Goal: Information Seeking & Learning: Learn about a topic

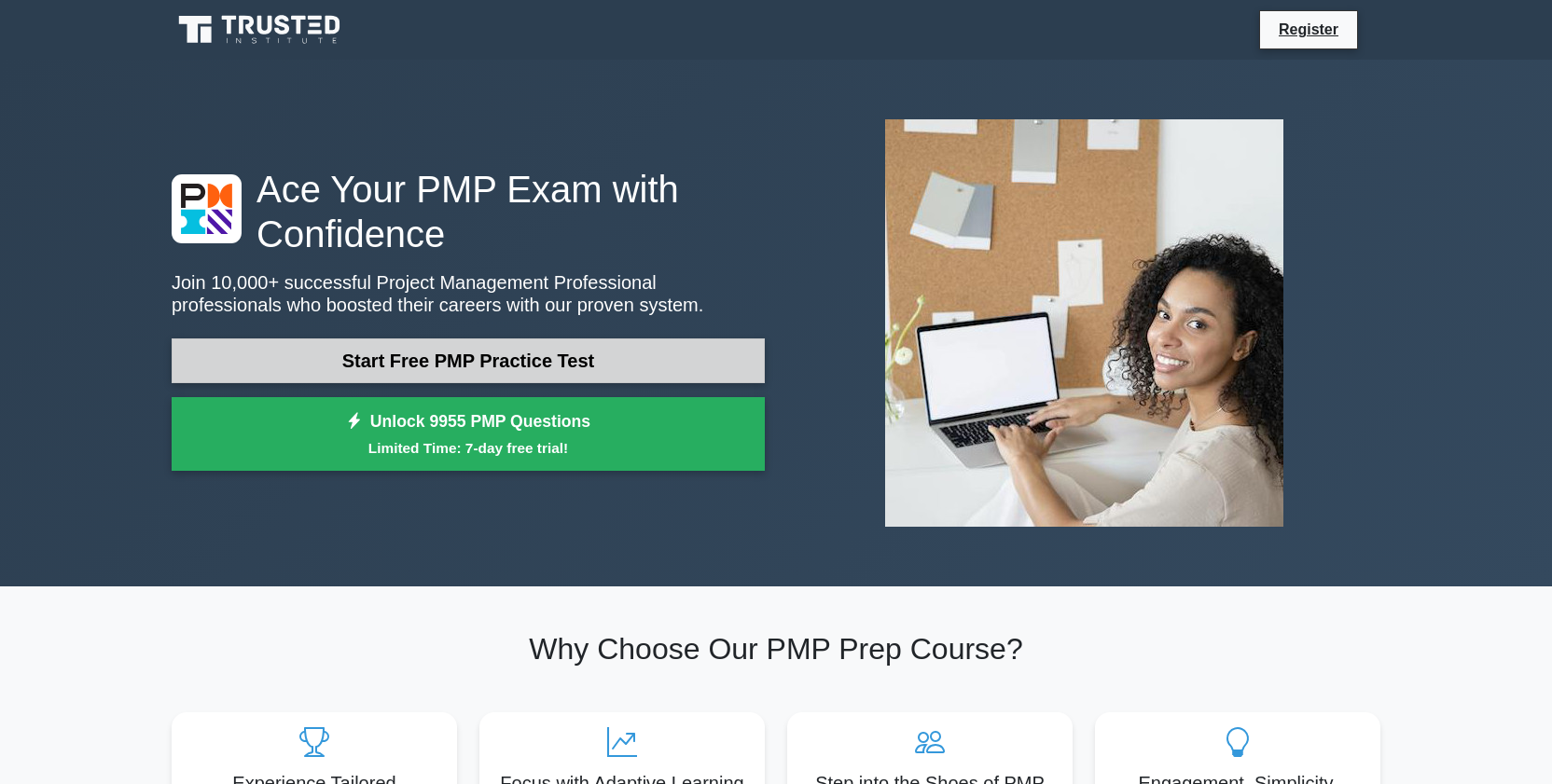
click at [533, 356] on link "Start Free PMP Practice Test" at bounding box center [468, 360] width 593 height 45
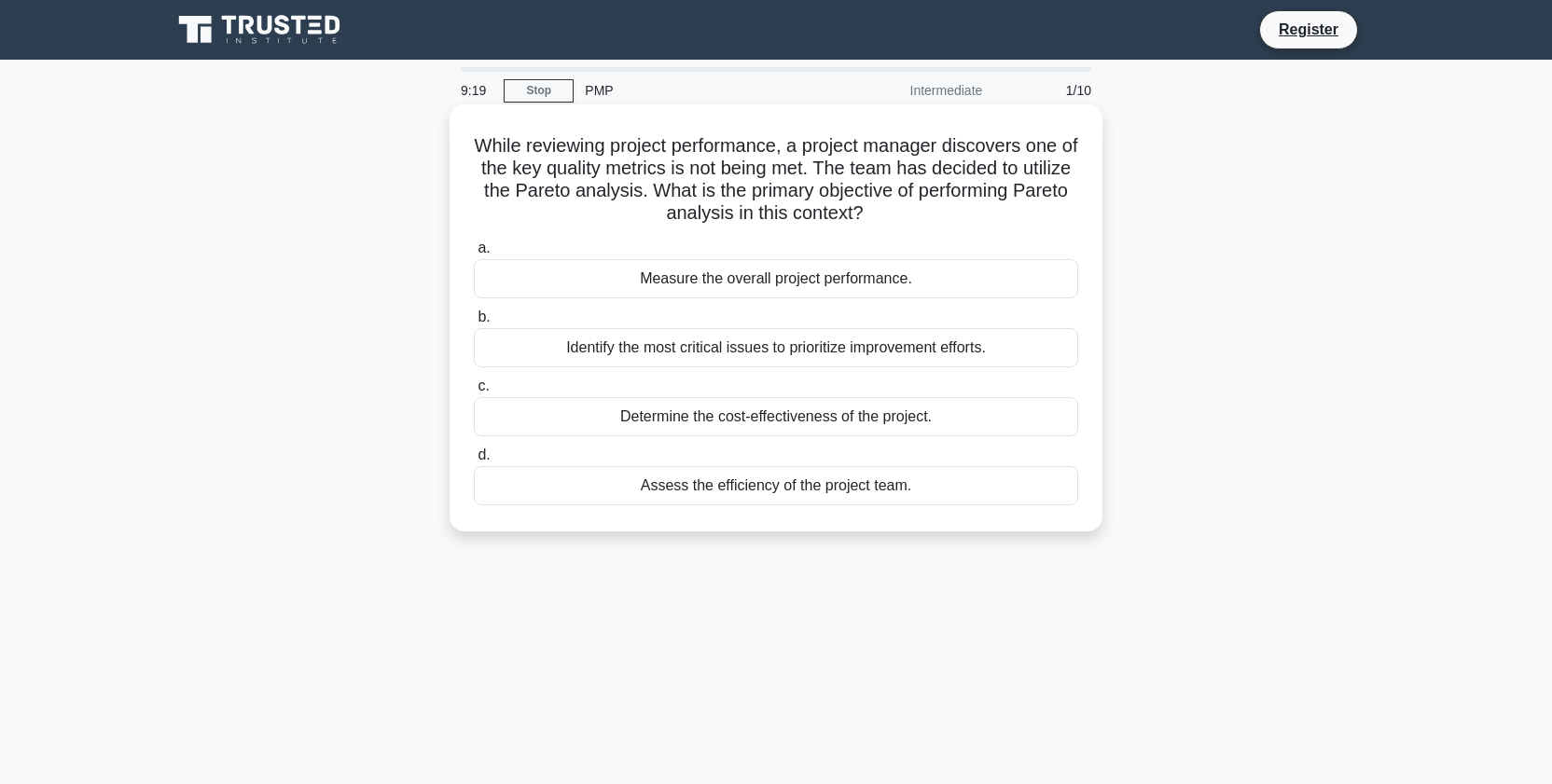
click at [820, 488] on div "Assess the efficiency of the project team." at bounding box center [776, 485] width 605 height 39
click at [474, 461] on input "d. Assess the efficiency of the project team." at bounding box center [474, 456] width 0 height 12
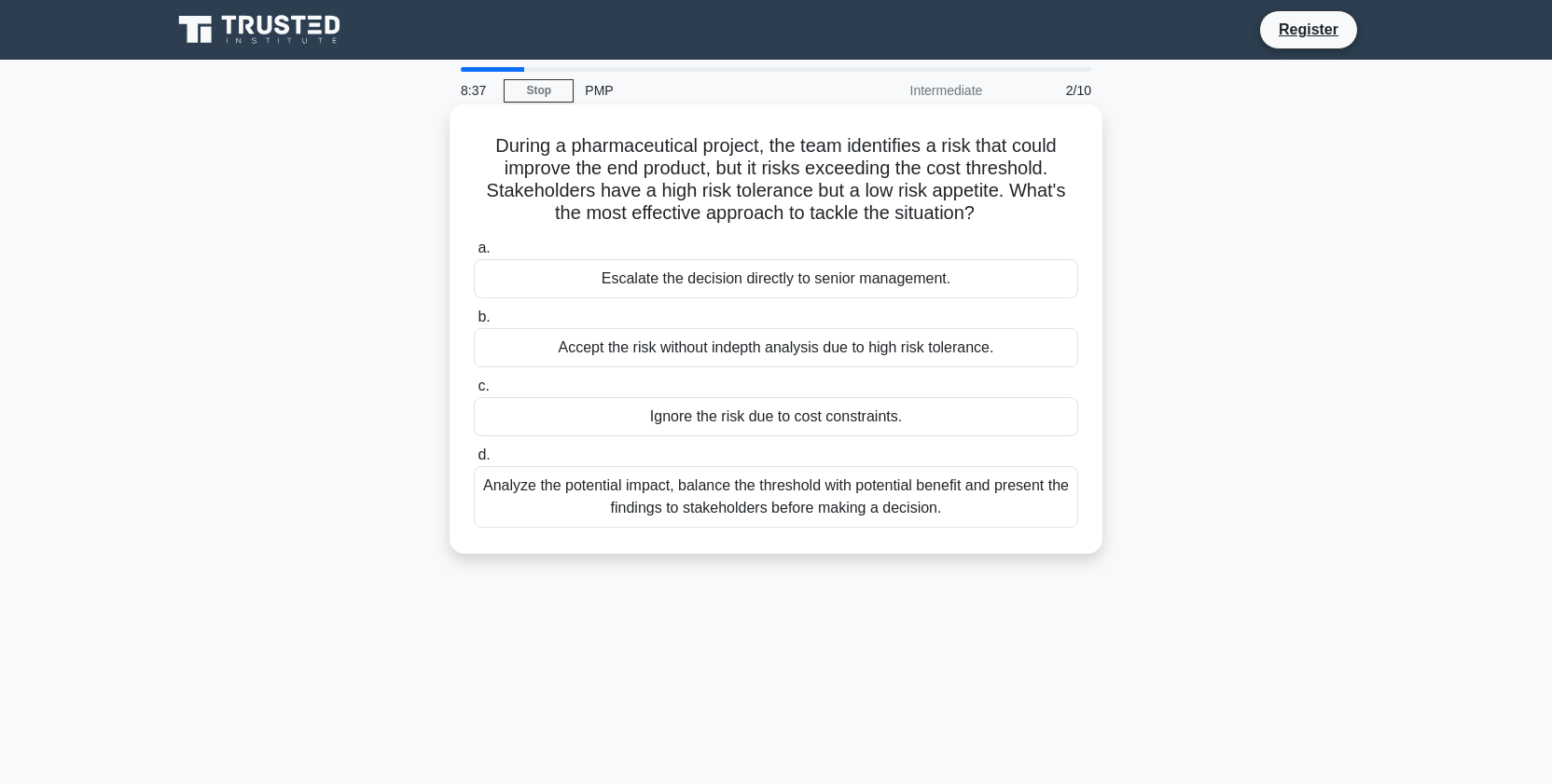
click at [836, 503] on div "Analyze the potential impact, balance the threshold with potential benefit and …" at bounding box center [776, 497] width 605 height 61
click at [474, 461] on input "d. Analyze the potential impact, balance the threshold with potential benefit a…" at bounding box center [474, 456] width 0 height 12
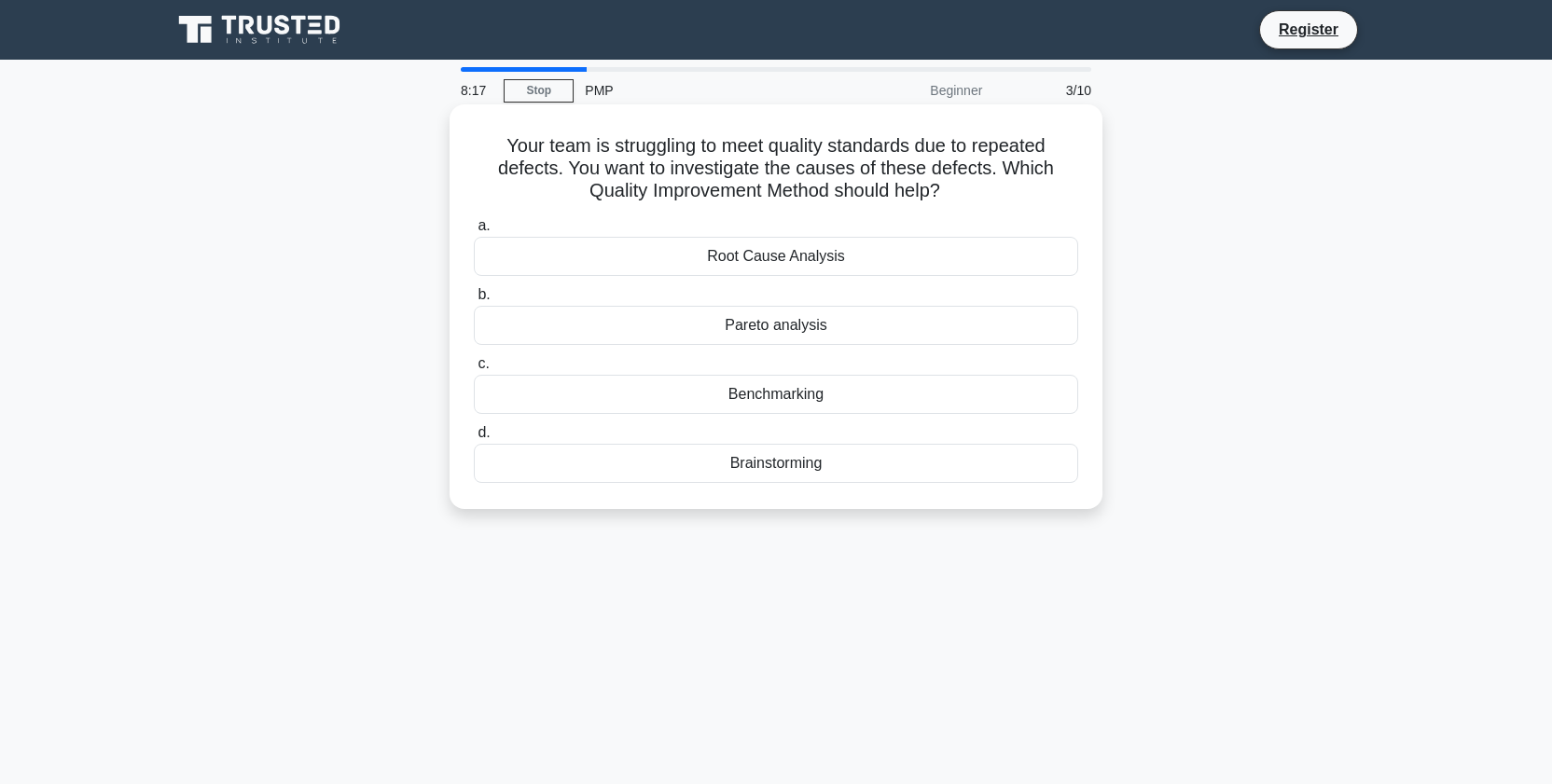
click at [880, 248] on div "Root Cause Analysis" at bounding box center [776, 256] width 605 height 39
click at [474, 232] on input "a. Root Cause Analysis" at bounding box center [474, 225] width 0 height 12
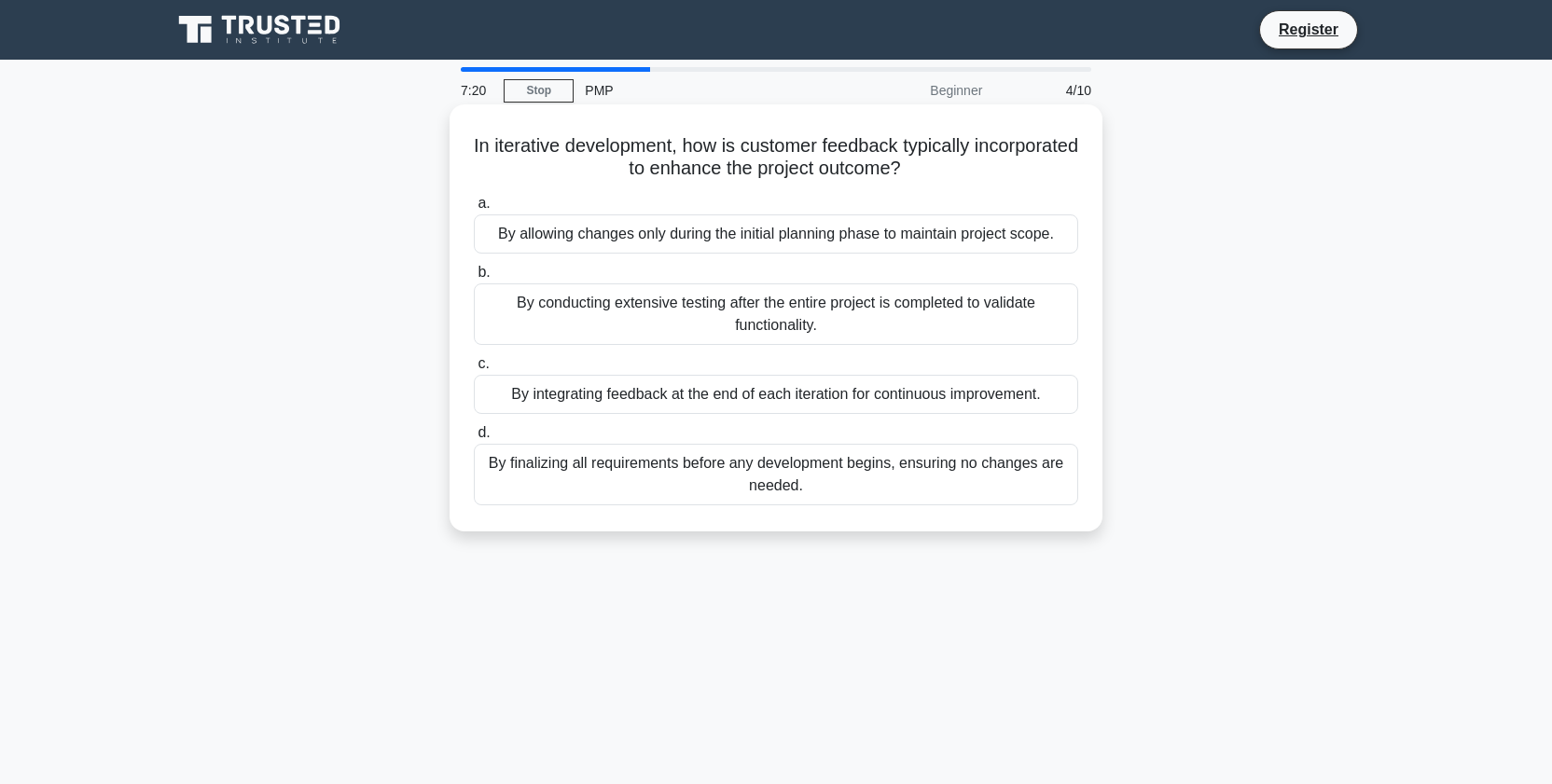
click at [995, 398] on div "By integrating feedback at the end of each iteration for continuous improvement." at bounding box center [776, 394] width 605 height 39
click at [474, 371] on input "c. By integrating feedback at the end of each iteration for continuous improvem…" at bounding box center [474, 364] width 0 height 12
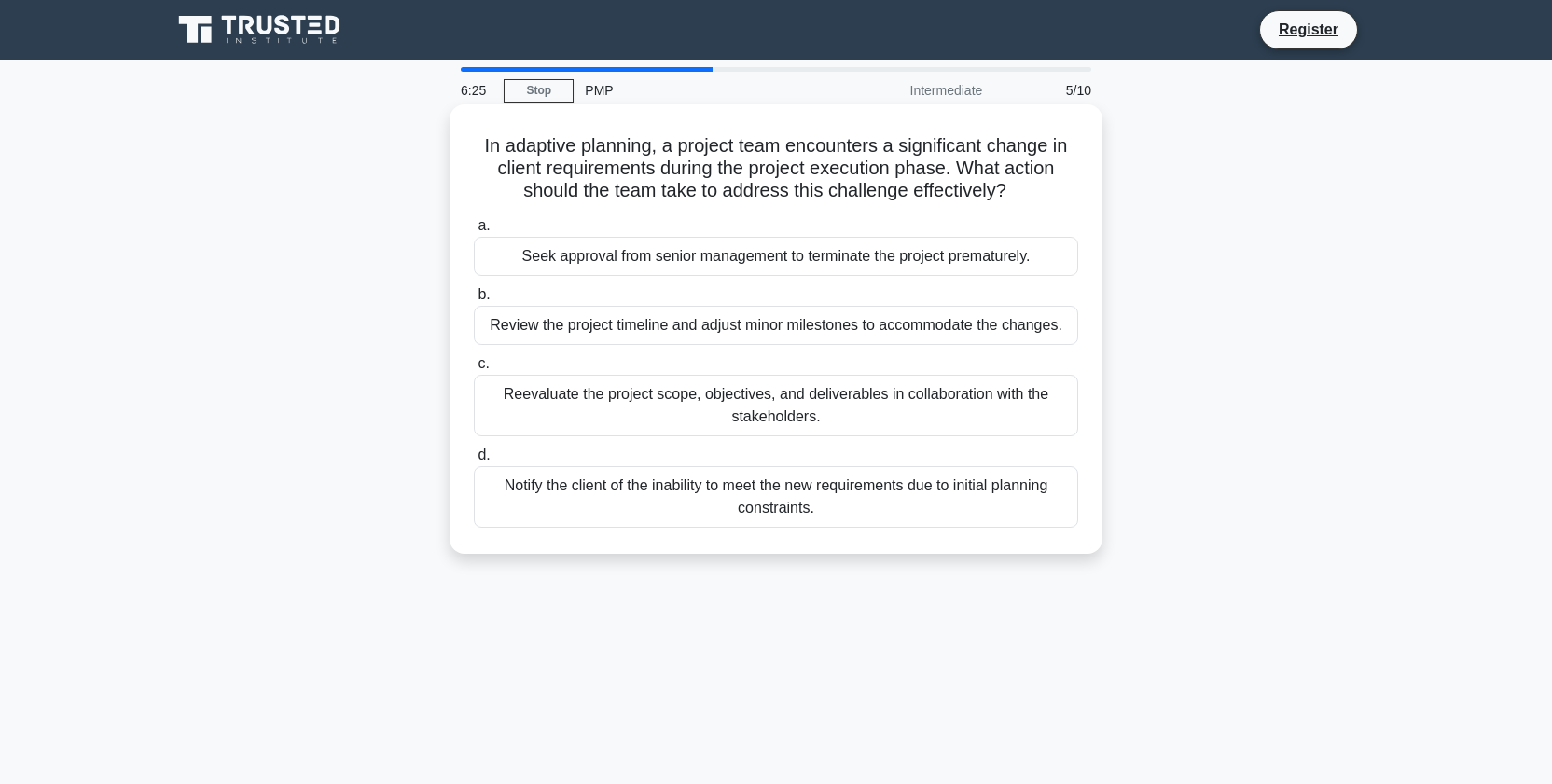
click at [890, 404] on div "Reevaluate the project scope, objectives, and deliverables in collaboration wit…" at bounding box center [776, 406] width 605 height 61
click at [474, 371] on input "c. Reevaluate the project scope, objectives, and deliverables in collaboration …" at bounding box center [474, 364] width 0 height 12
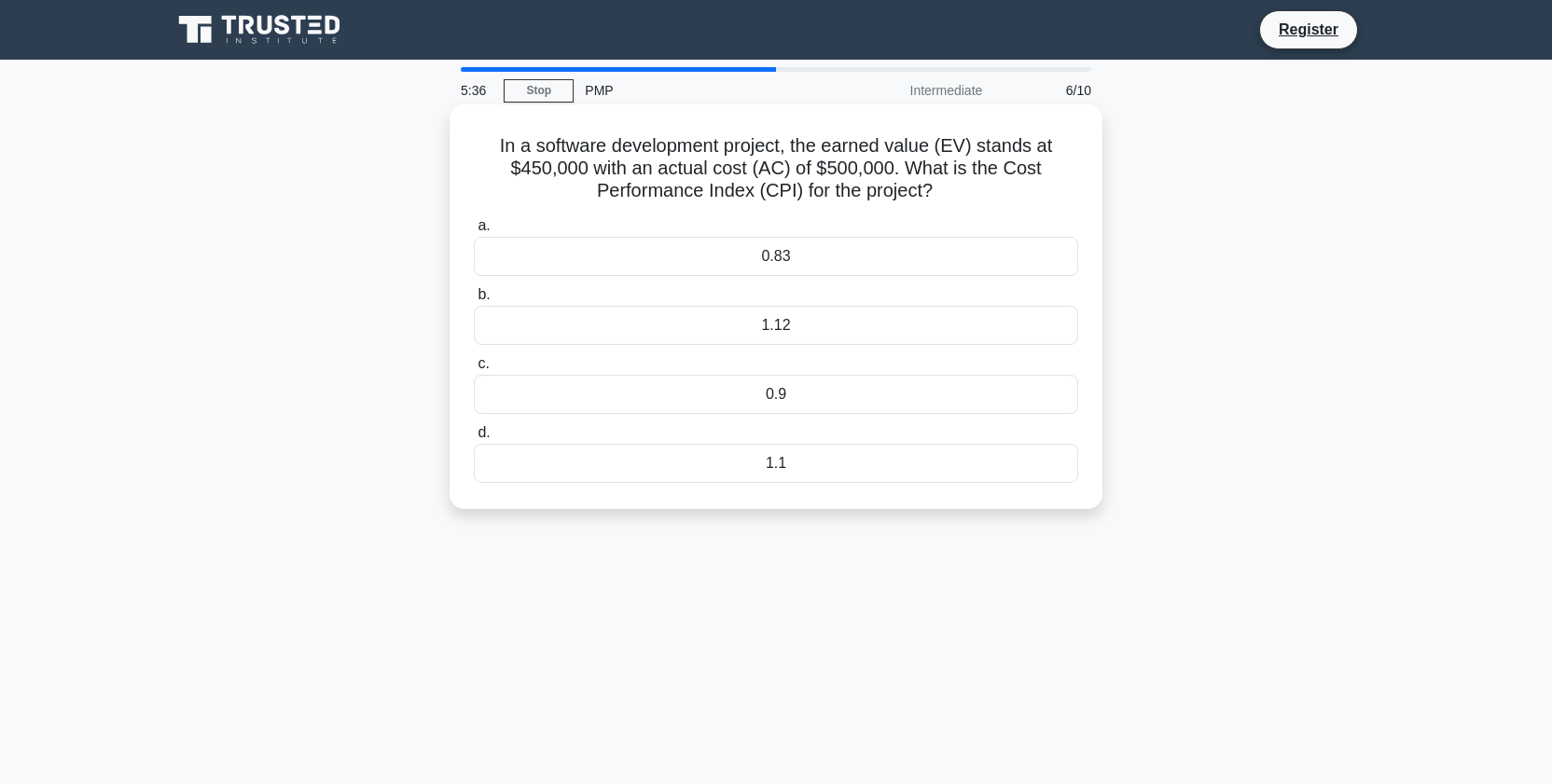
click at [827, 465] on div "1.1" at bounding box center [776, 463] width 605 height 39
click at [474, 439] on input "d. 1.1" at bounding box center [474, 433] width 0 height 12
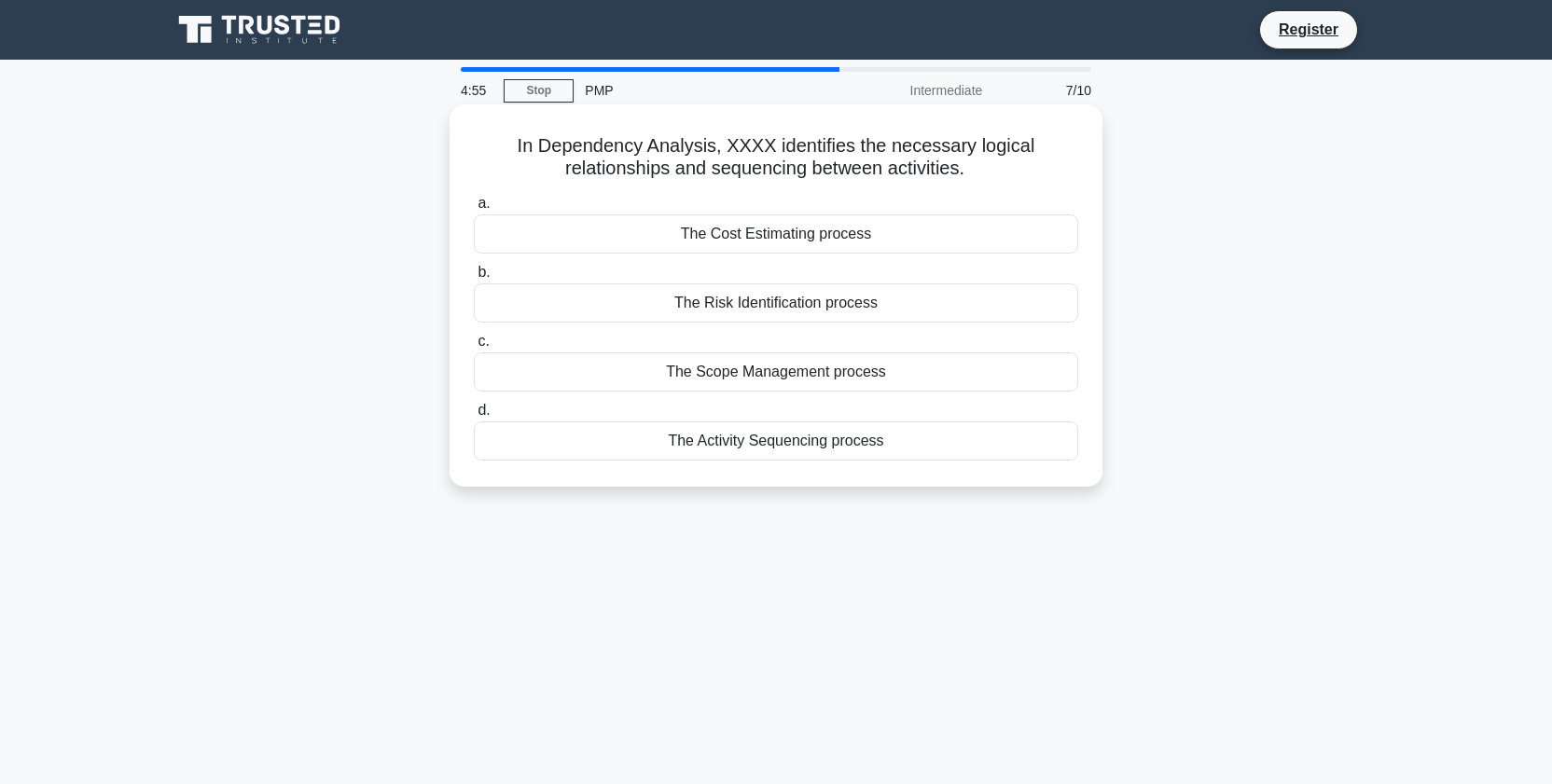
click at [828, 439] on div "The Activity Sequencing process" at bounding box center [776, 440] width 605 height 39
click at [474, 417] on input "d. The Activity Sequencing process" at bounding box center [474, 411] width 0 height 12
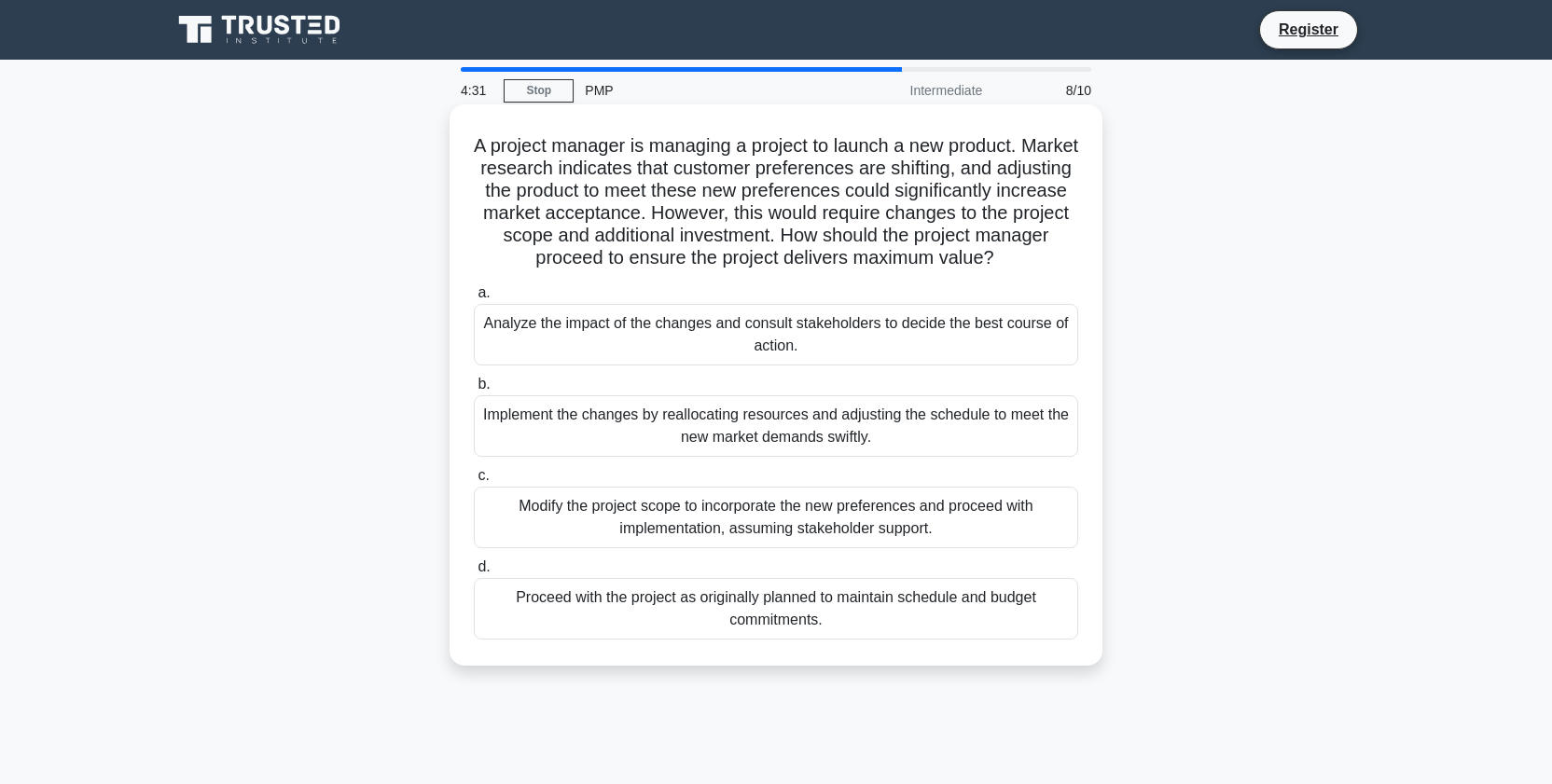
click at [914, 328] on div "Analyze the impact of the changes and consult stakeholders to decide the best c…" at bounding box center [776, 334] width 605 height 61
click at [474, 299] on input "a. Analyze the impact of the changes and consult stakeholders to decide the bes…" at bounding box center [474, 293] width 0 height 12
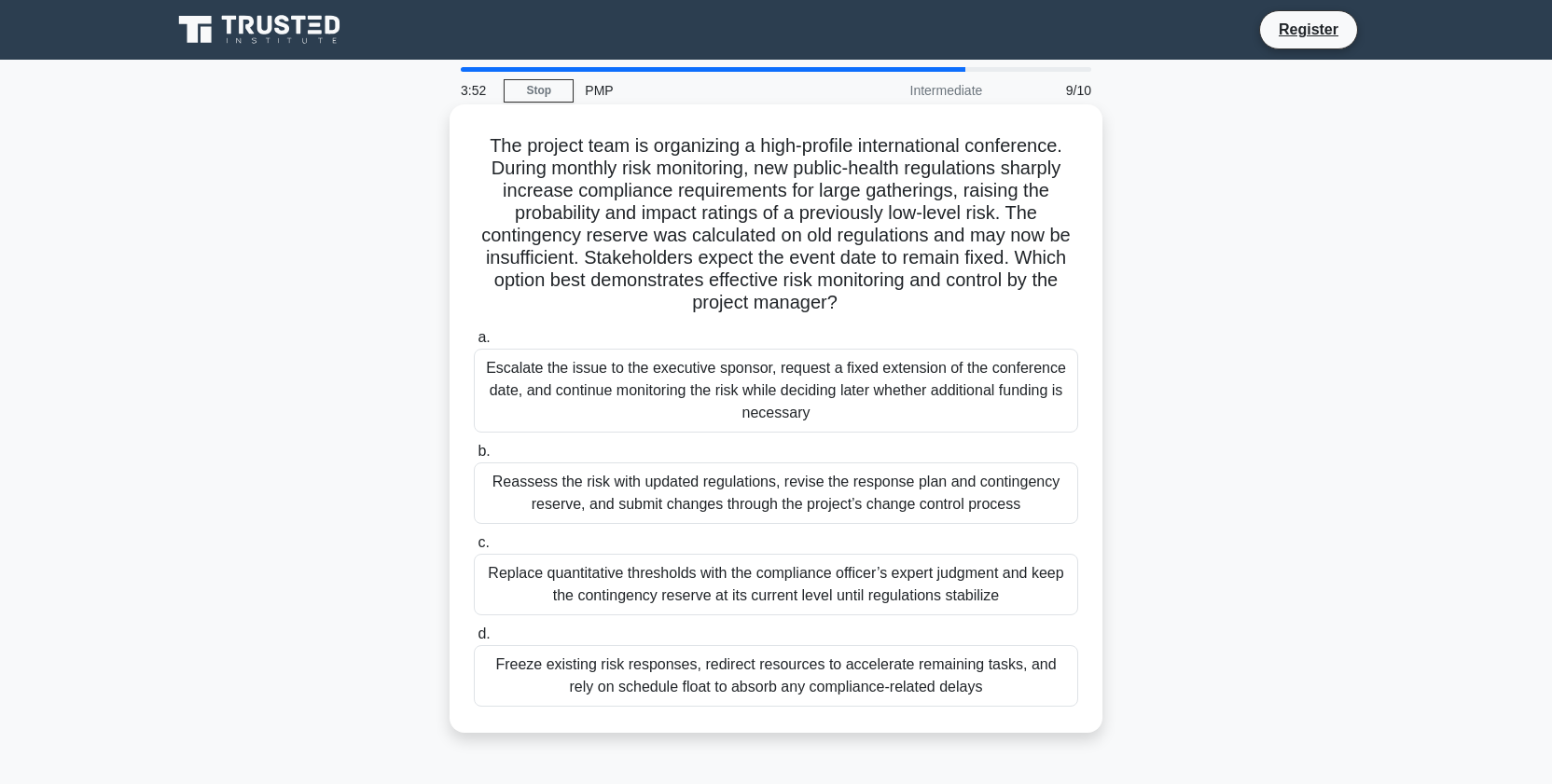
click at [901, 496] on div "Reassess the risk with updated regulations, revise the response plan and contin…" at bounding box center [776, 493] width 605 height 61
click at [474, 457] on input "b. Reassess the risk with updated regulations, revise the response plan and con…" at bounding box center [474, 452] width 0 height 12
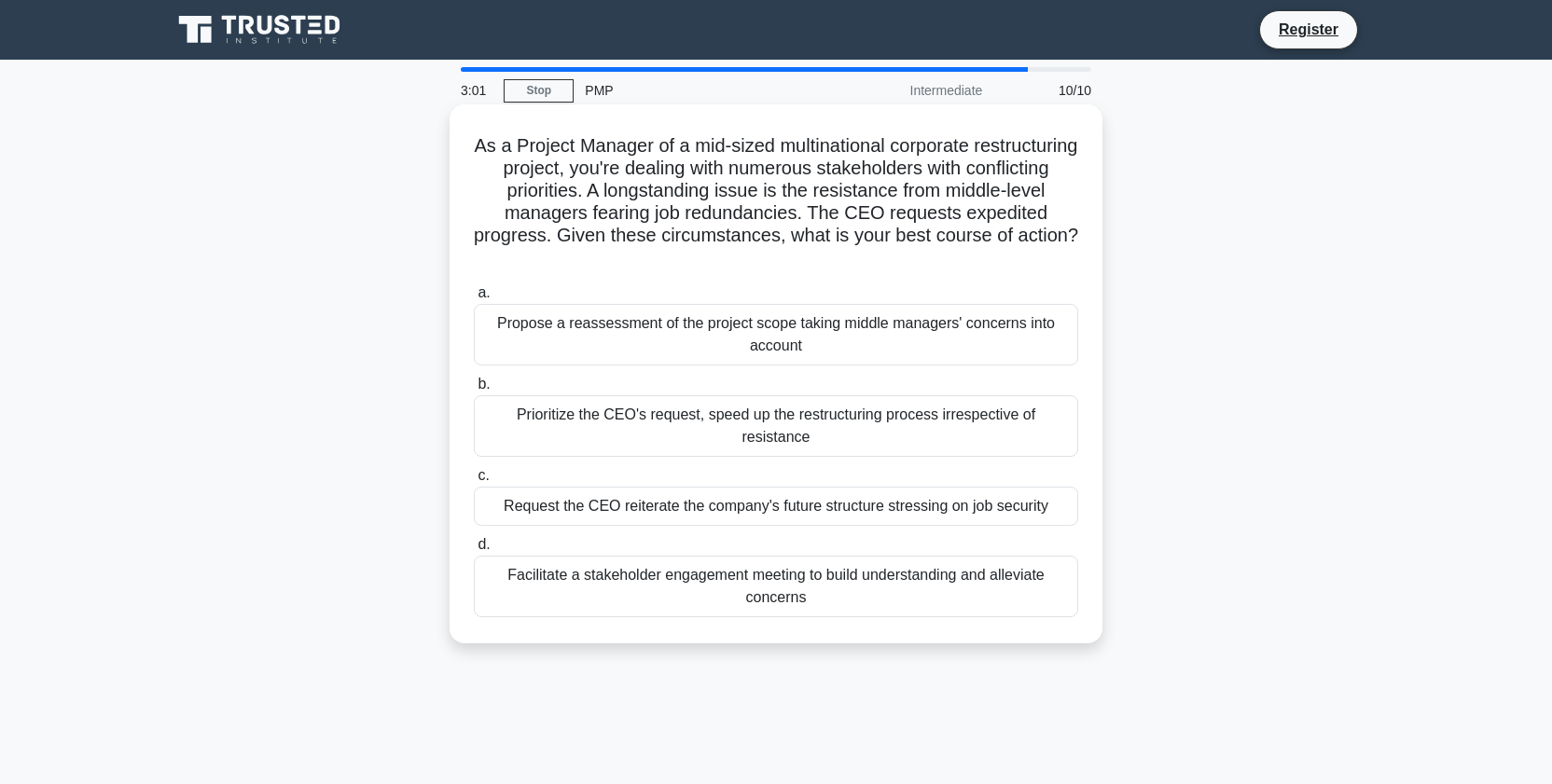
drag, startPoint x: 938, startPoint y: 567, endPoint x: 847, endPoint y: 552, distance: 92.2
click at [938, 567] on div "Facilitate a stakeholder engagement meeting to build understanding and alleviat…" at bounding box center [776, 586] width 605 height 61
click at [474, 551] on input "d. Facilitate a stakeholder engagement meeting to build understanding and allev…" at bounding box center [474, 544] width 0 height 12
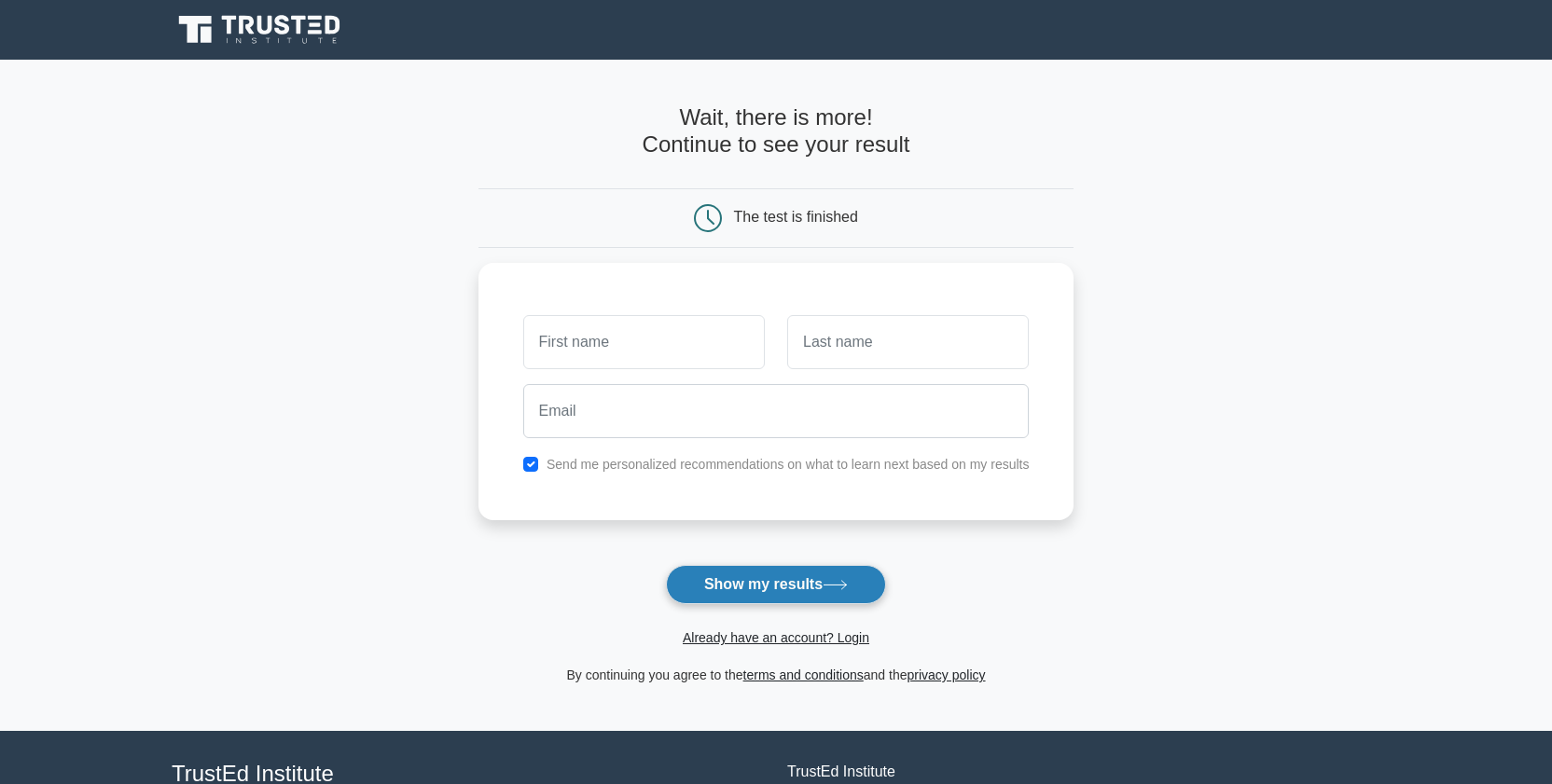
click at [773, 591] on button "Show my results" at bounding box center [776, 584] width 220 height 39
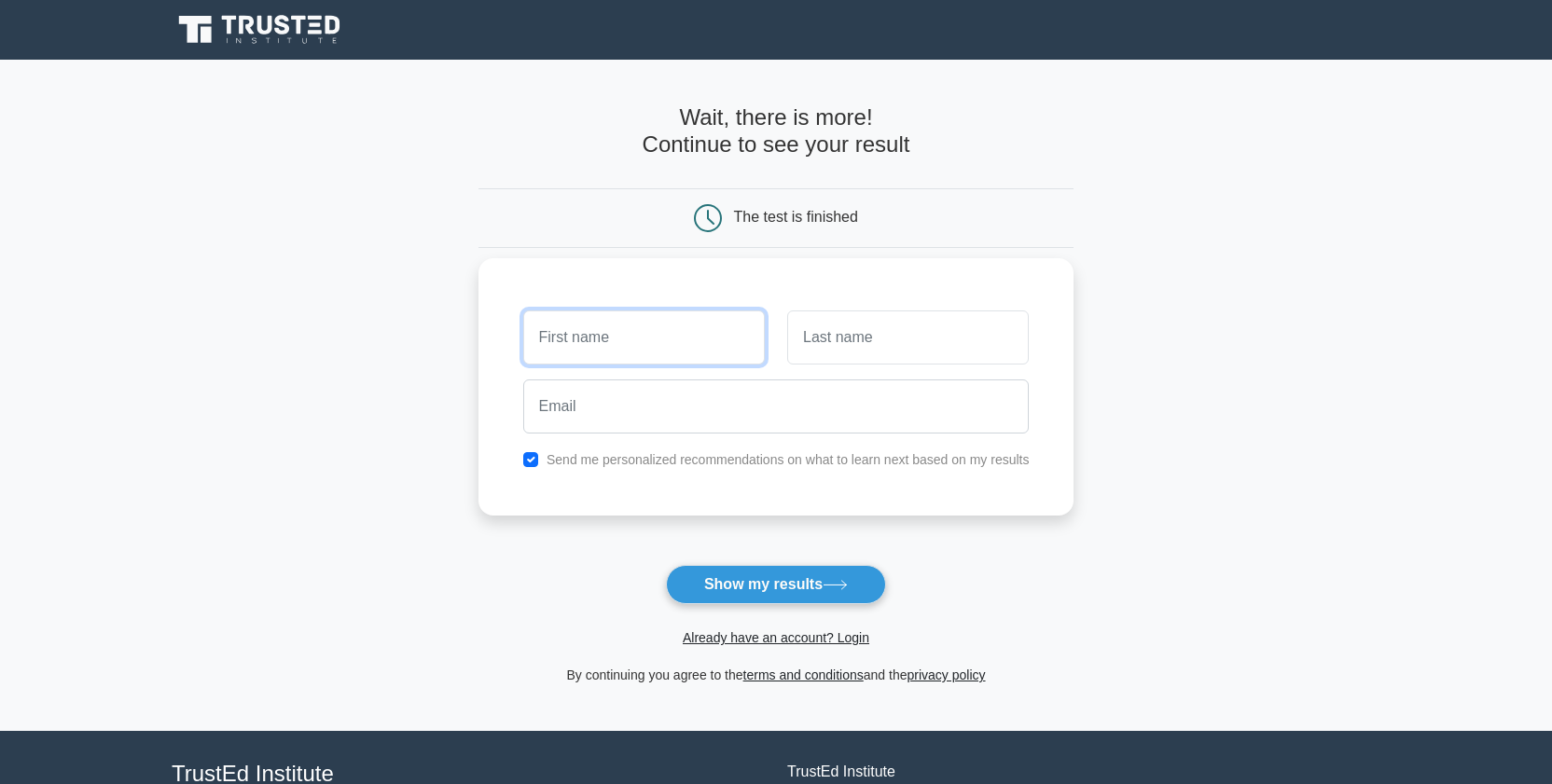
click at [609, 342] on input "text" at bounding box center [644, 337] width 242 height 54
type input "Sant"
click at [881, 359] on input "text" at bounding box center [907, 337] width 242 height 54
type input "Man"
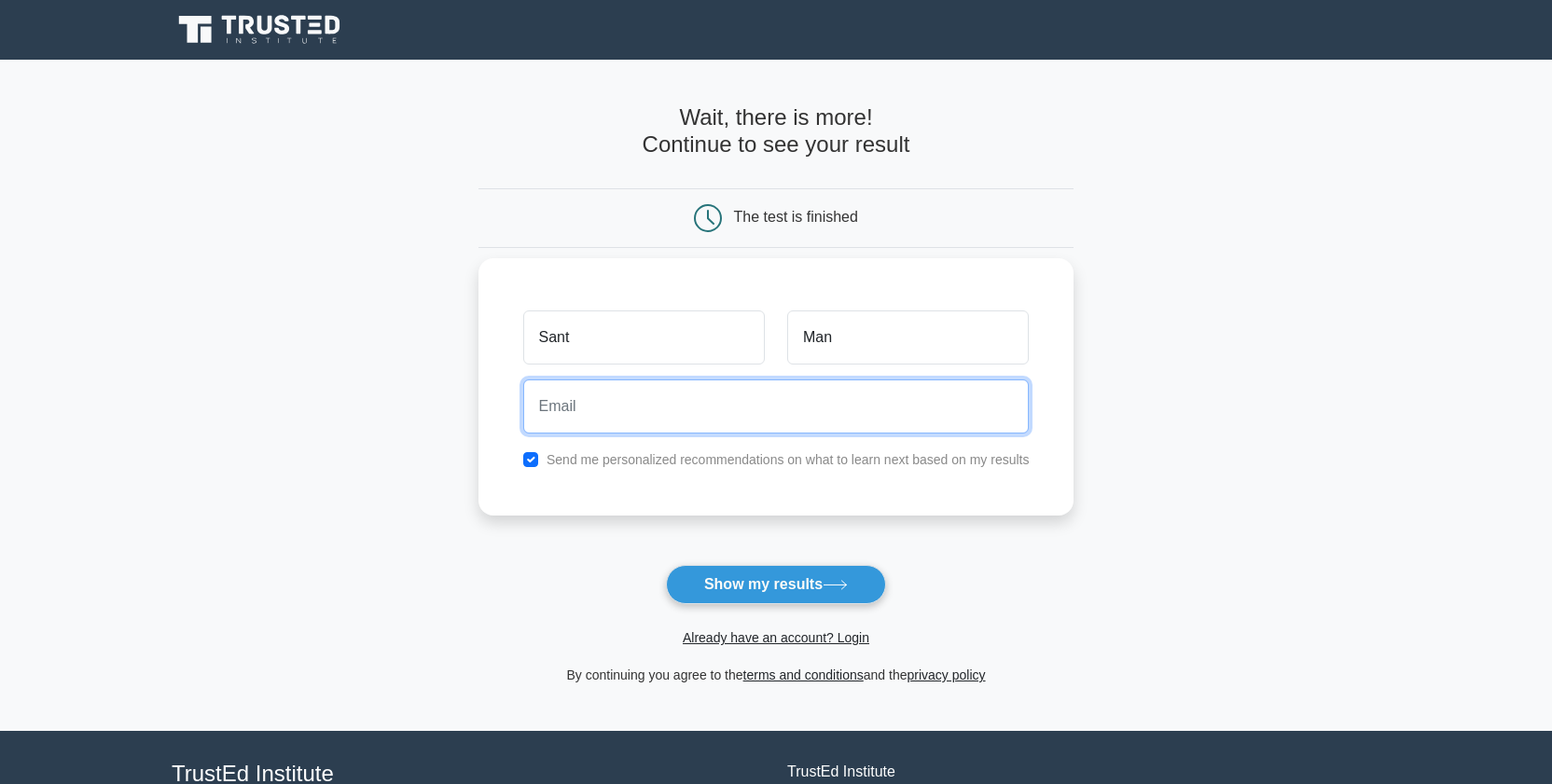
click at [638, 423] on input "email" at bounding box center [776, 406] width 506 height 54
type input "santman74@gmail.com"
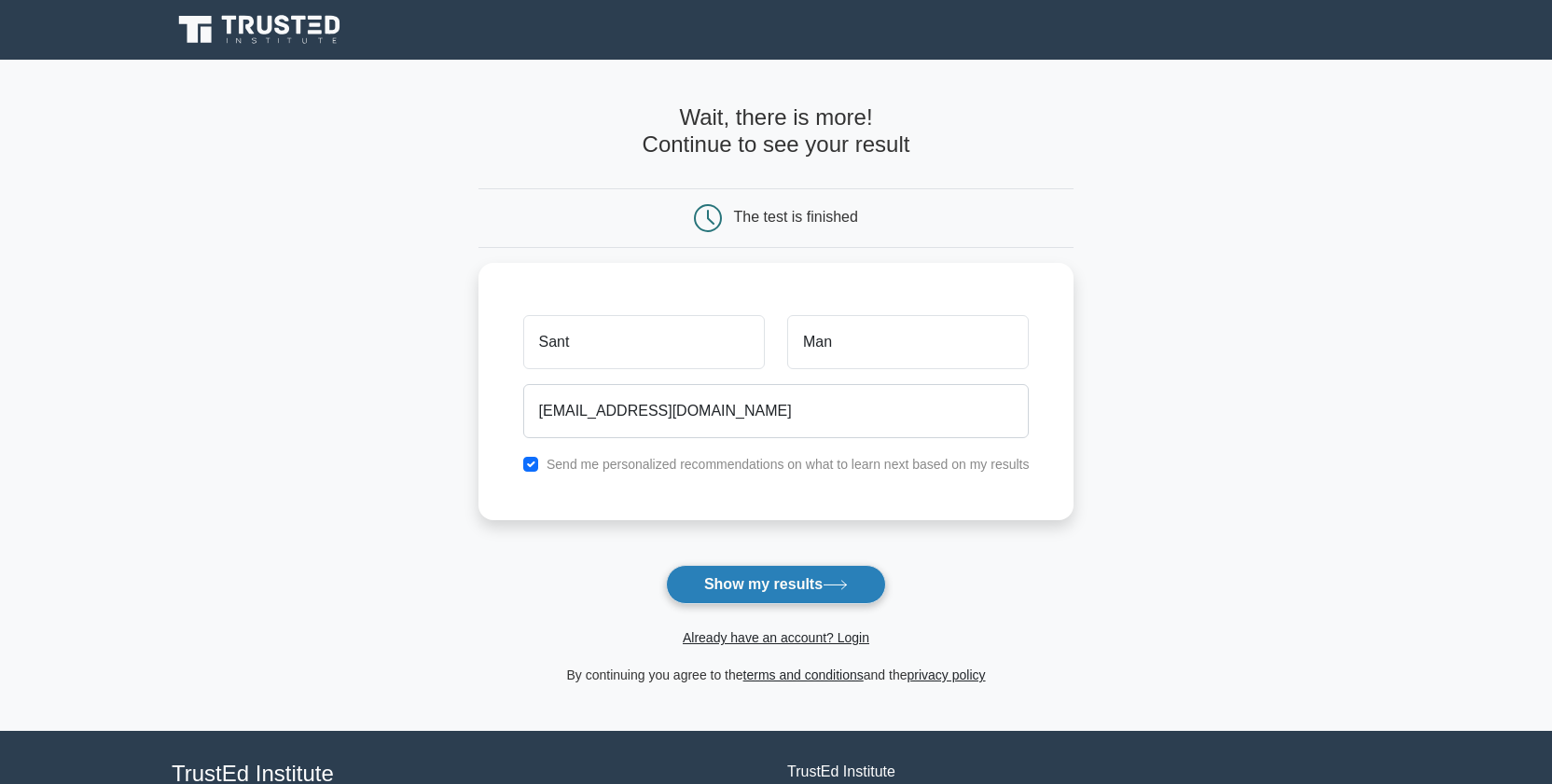
click at [780, 595] on button "Show my results" at bounding box center [776, 584] width 220 height 39
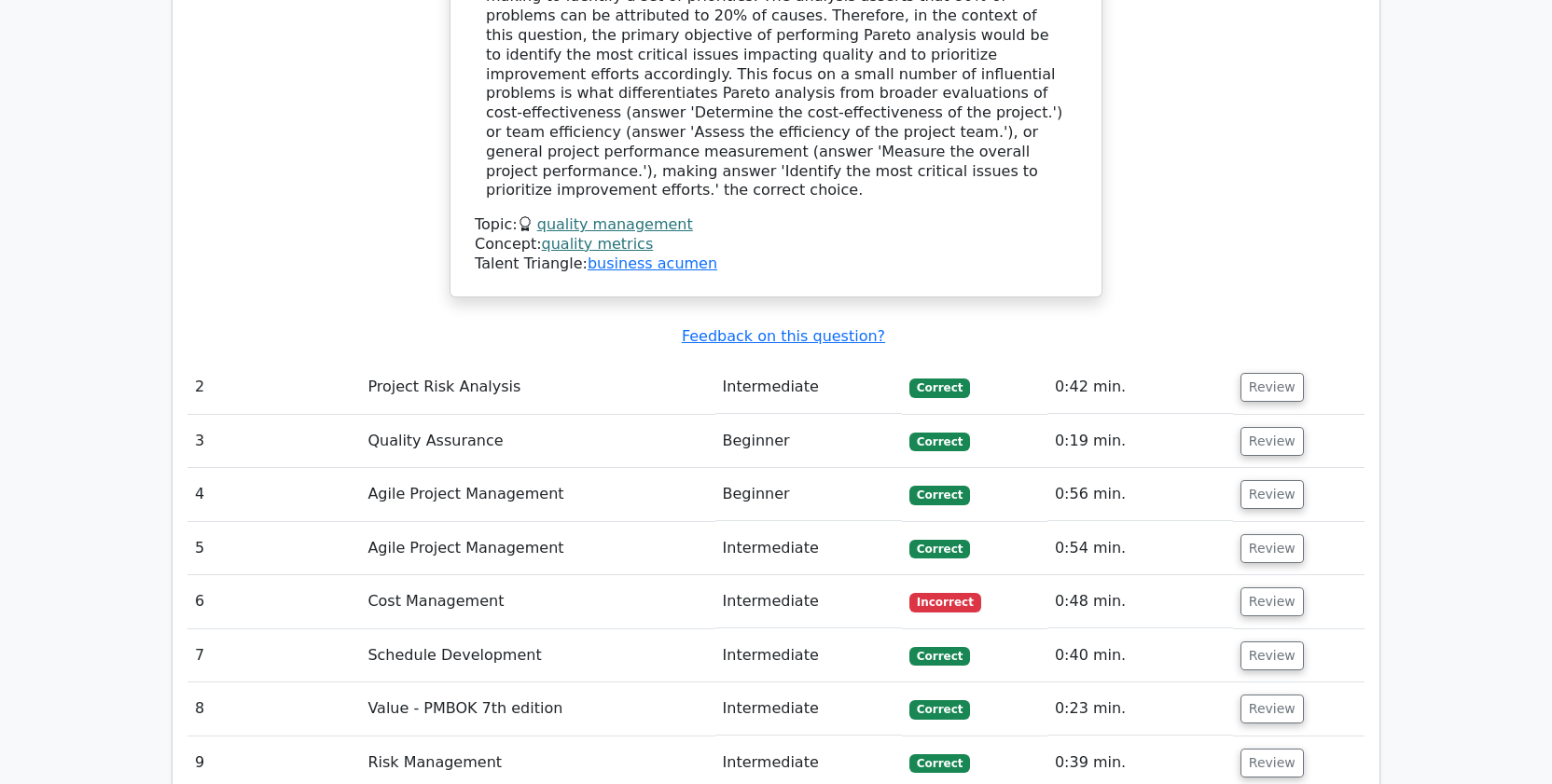
scroll to position [2248, 0]
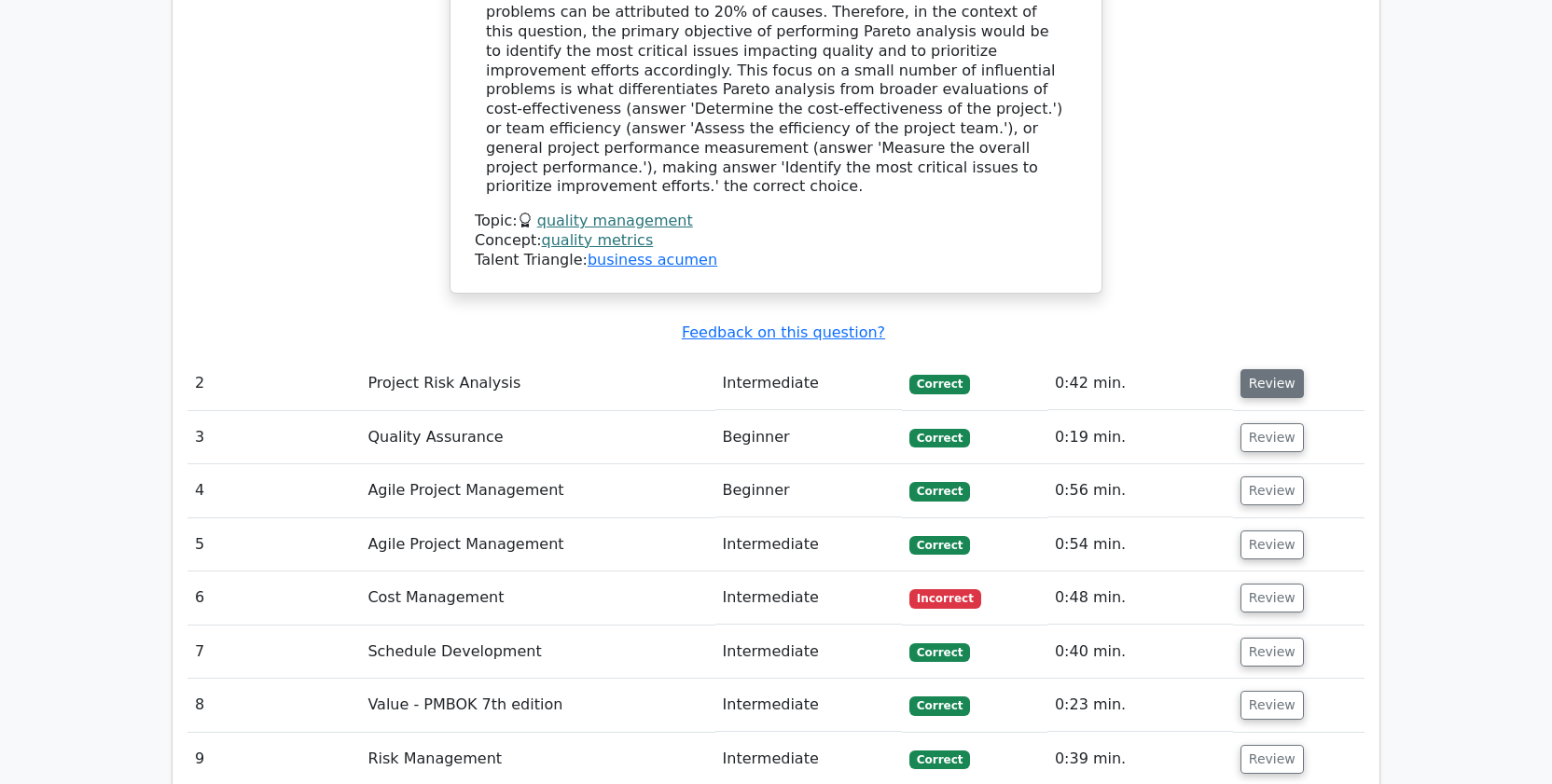
click at [1260, 370] on button "Review" at bounding box center [1272, 384] width 63 height 29
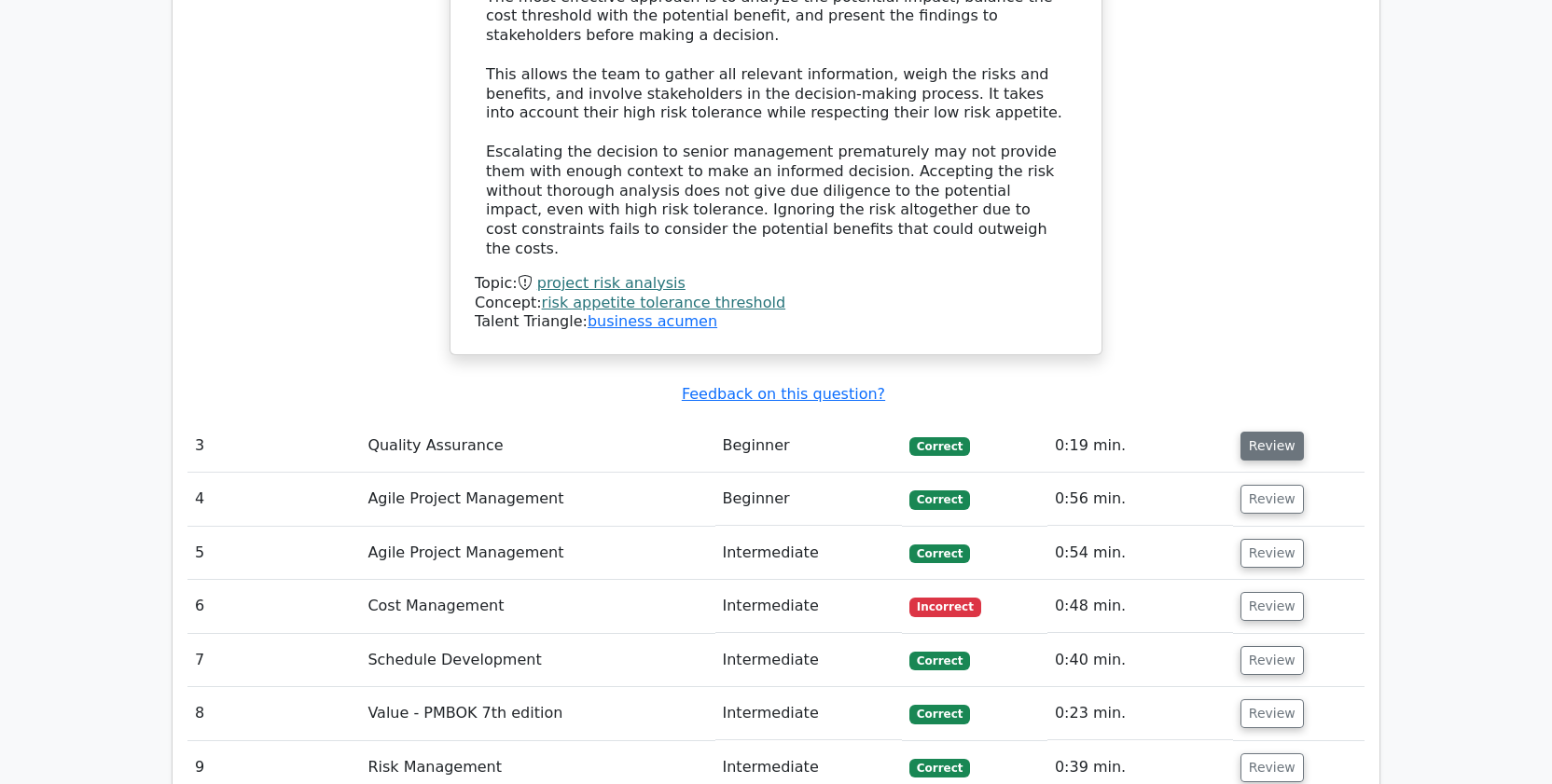
scroll to position [3164, 0]
click at [1286, 430] on button "Review" at bounding box center [1272, 444] width 63 height 29
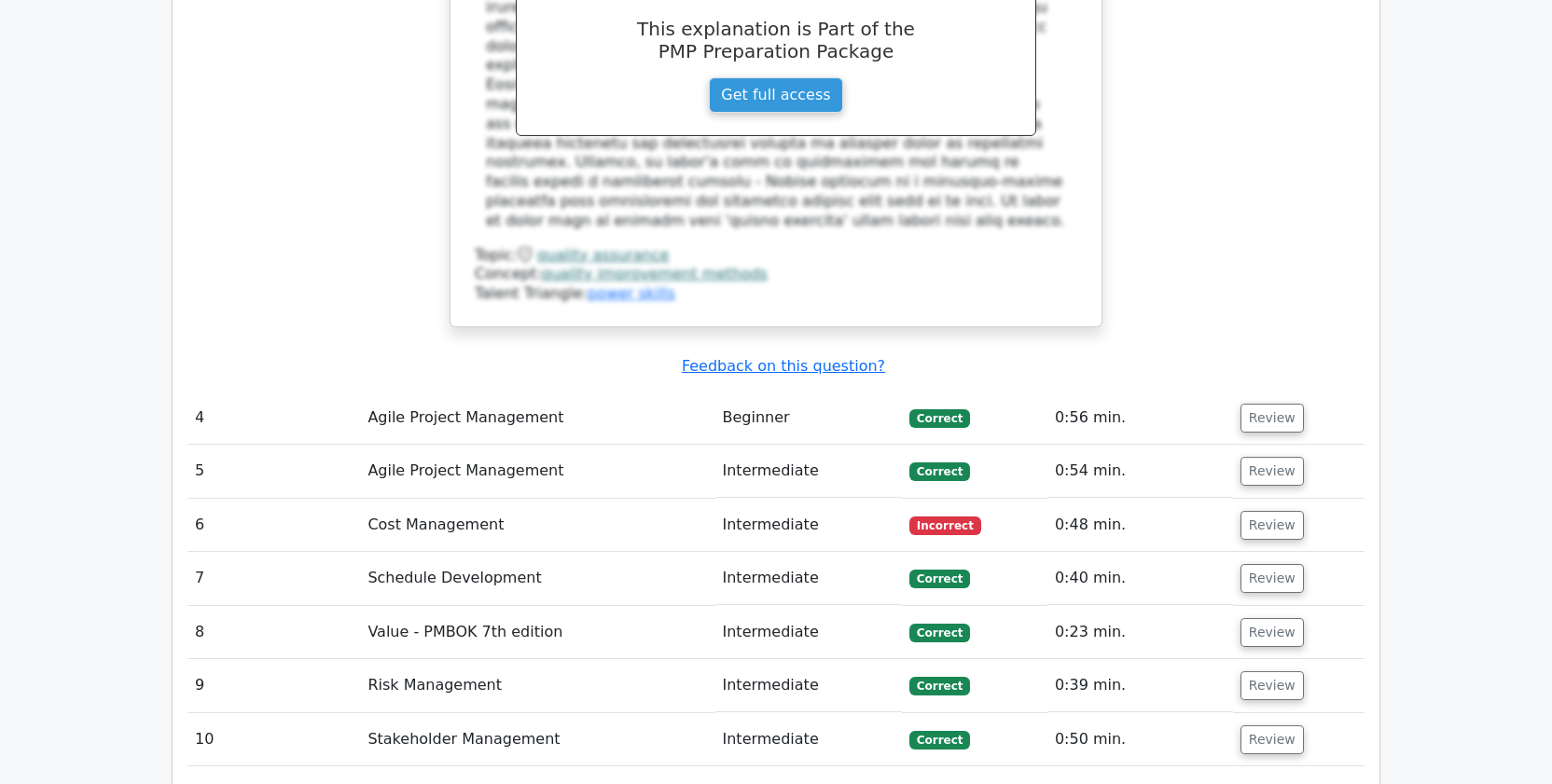
scroll to position [4154, 0]
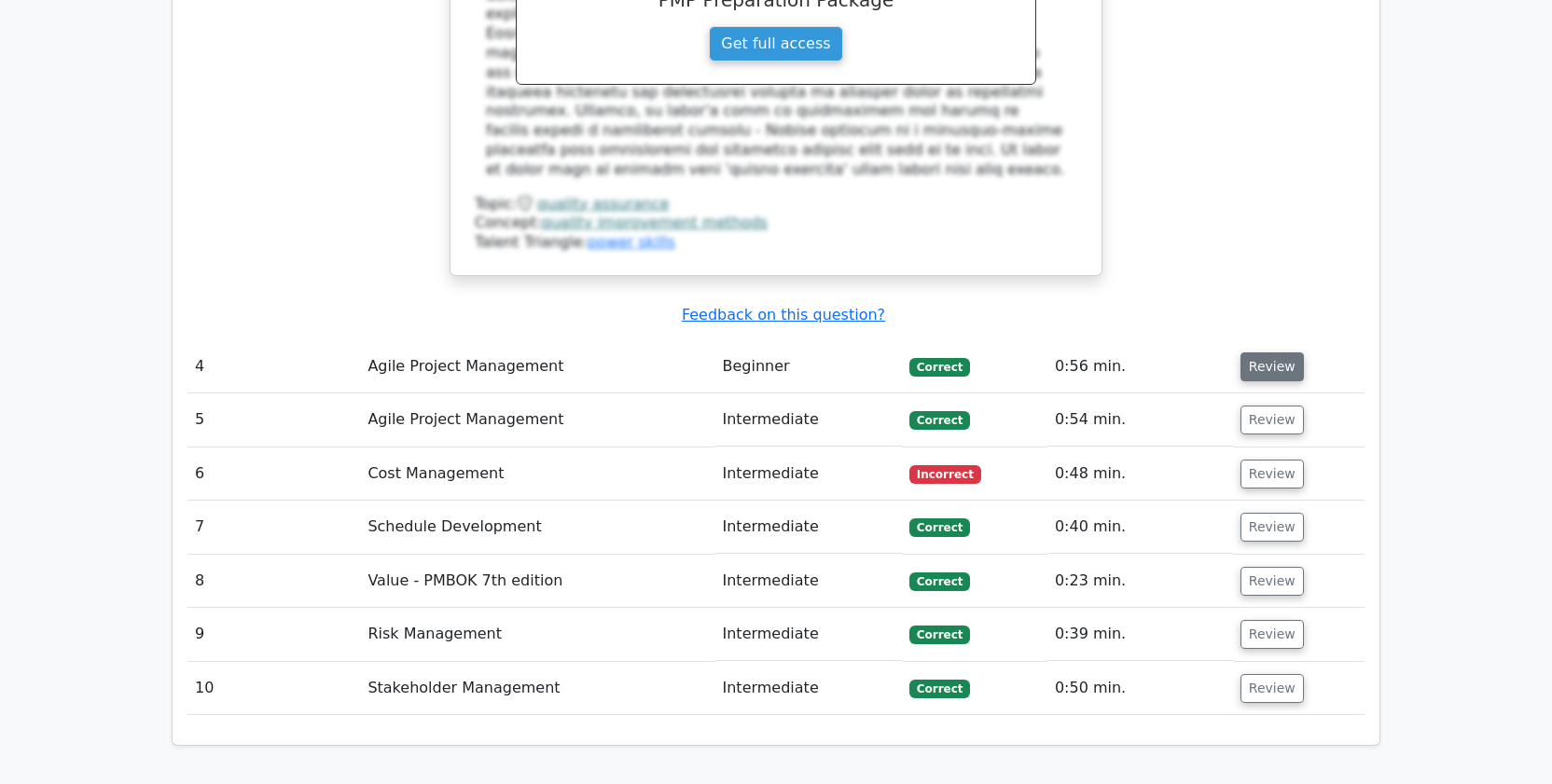
click at [1252, 352] on button "Review" at bounding box center [1272, 367] width 63 height 29
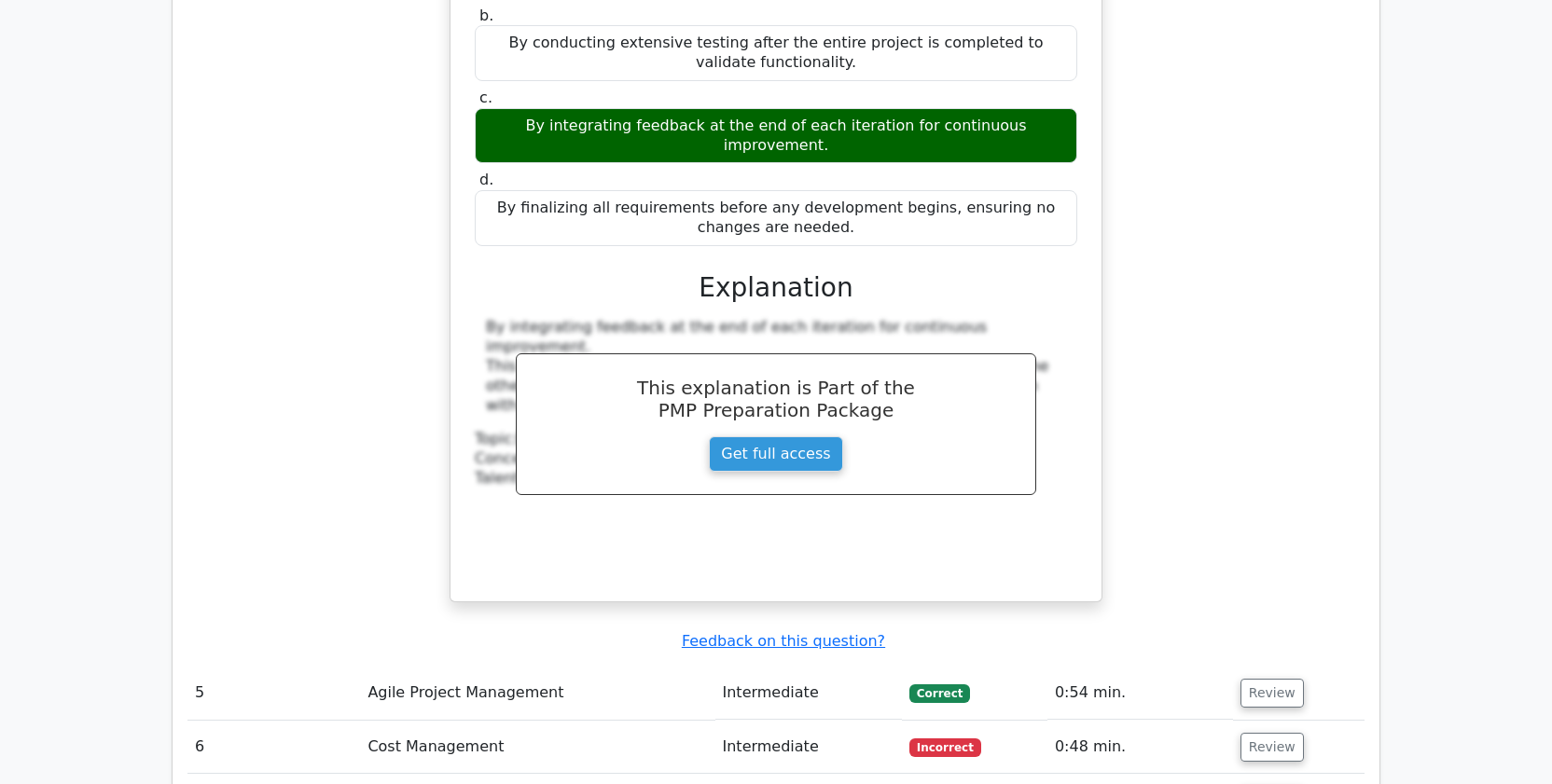
scroll to position [4859, 0]
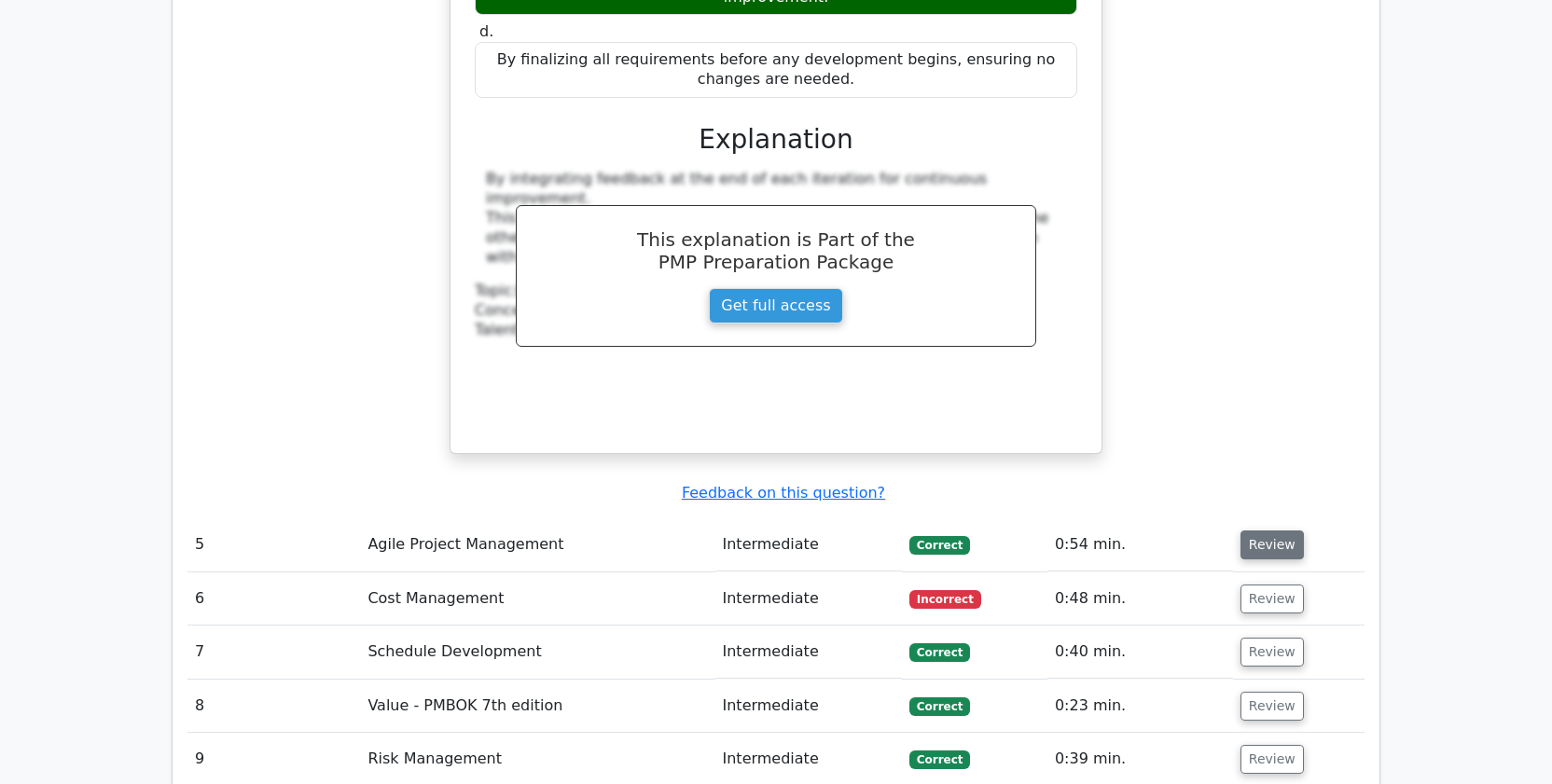
click at [1263, 531] on button "Review" at bounding box center [1272, 545] width 63 height 29
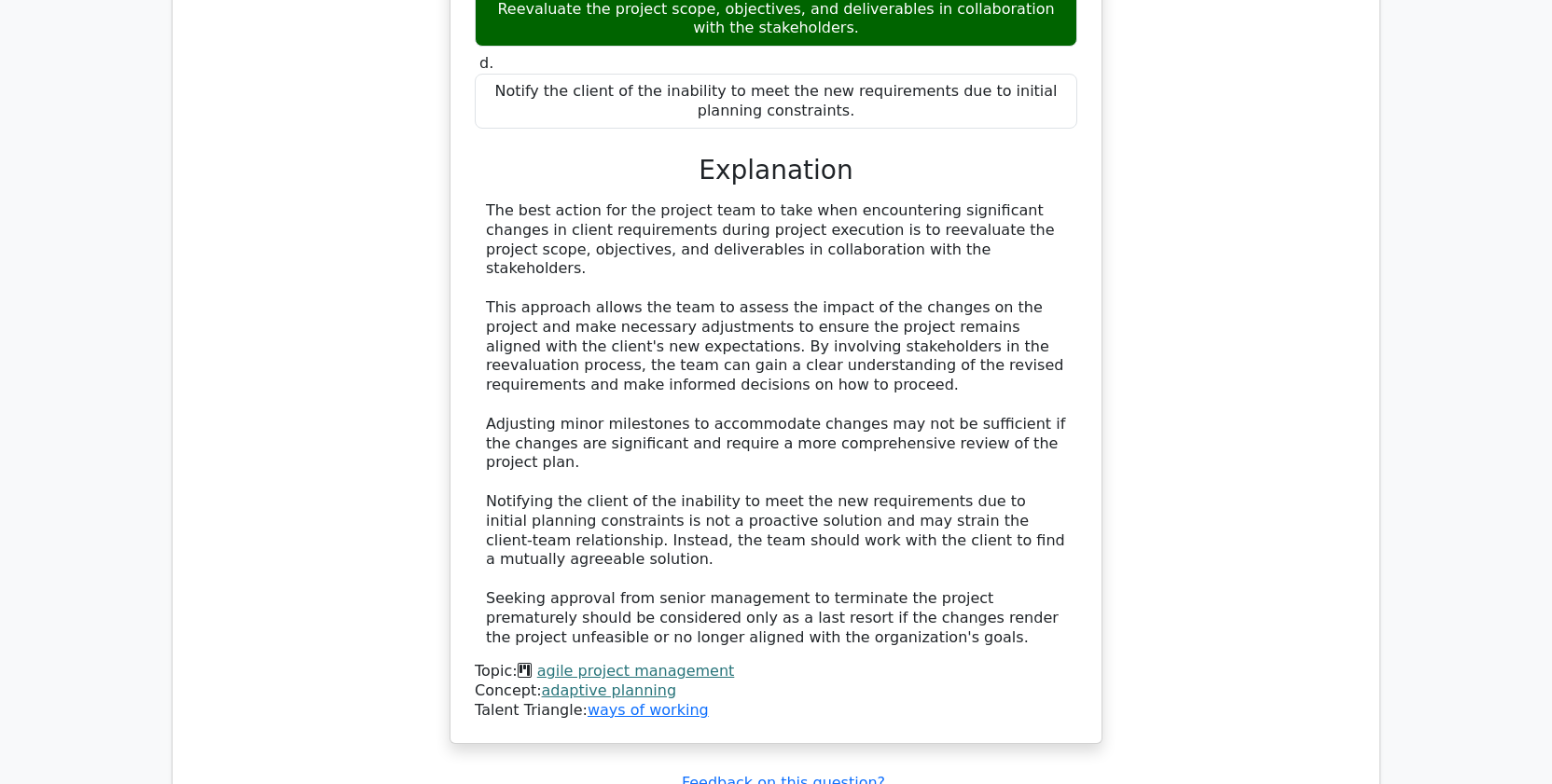
scroll to position [5745, 0]
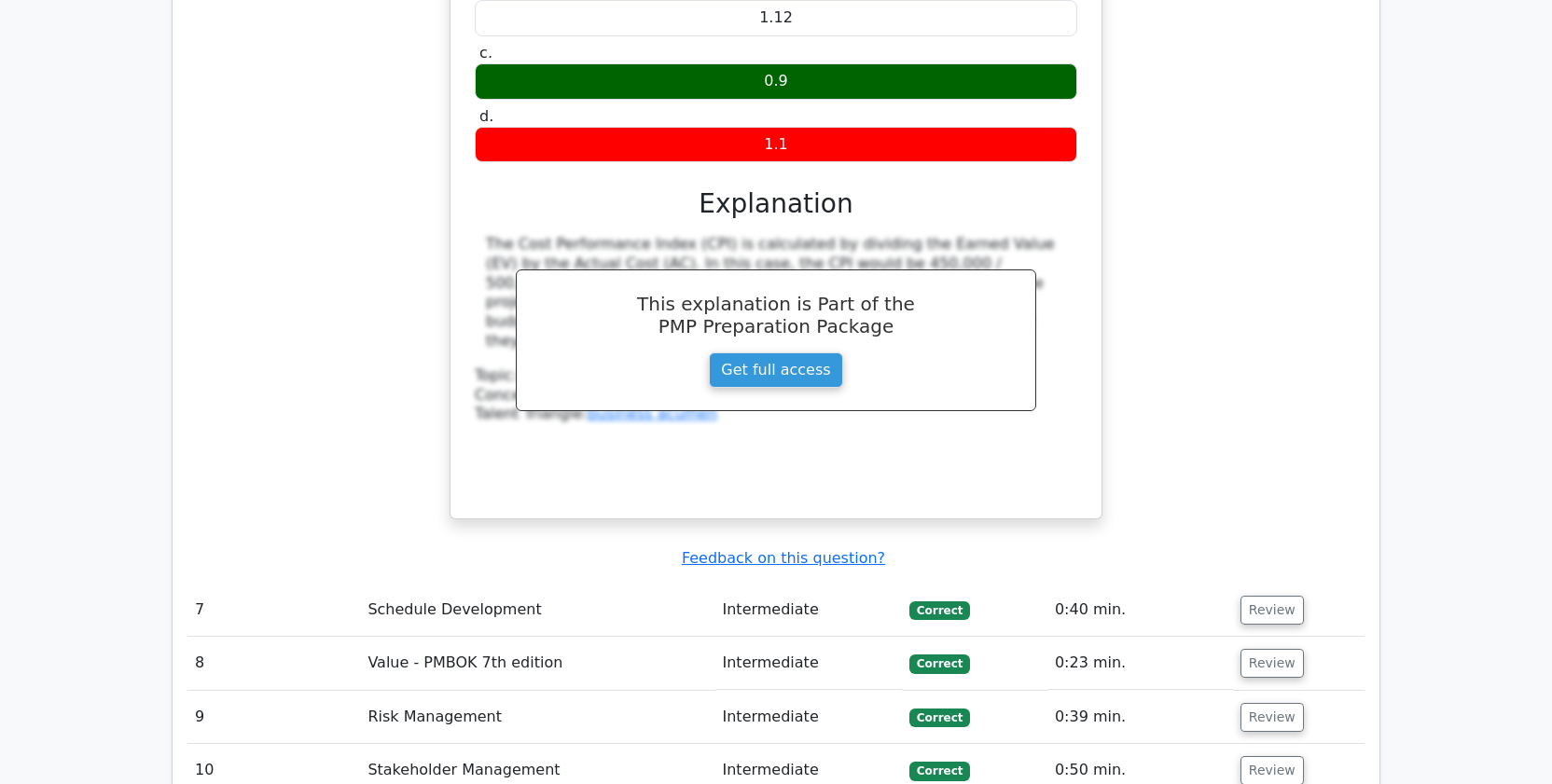
scroll to position [6813, 0]
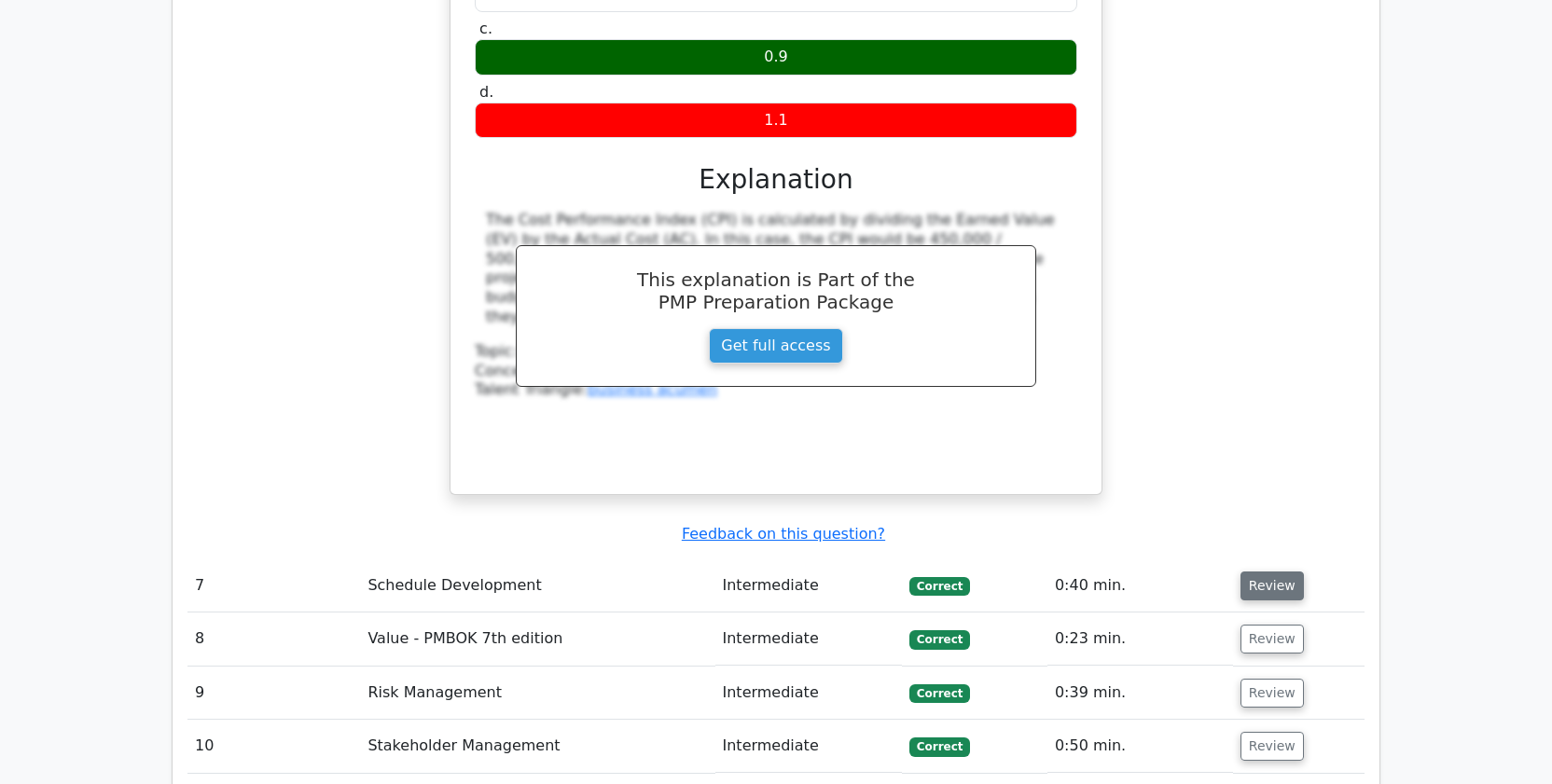
click at [1249, 572] on button "Review" at bounding box center [1272, 586] width 63 height 29
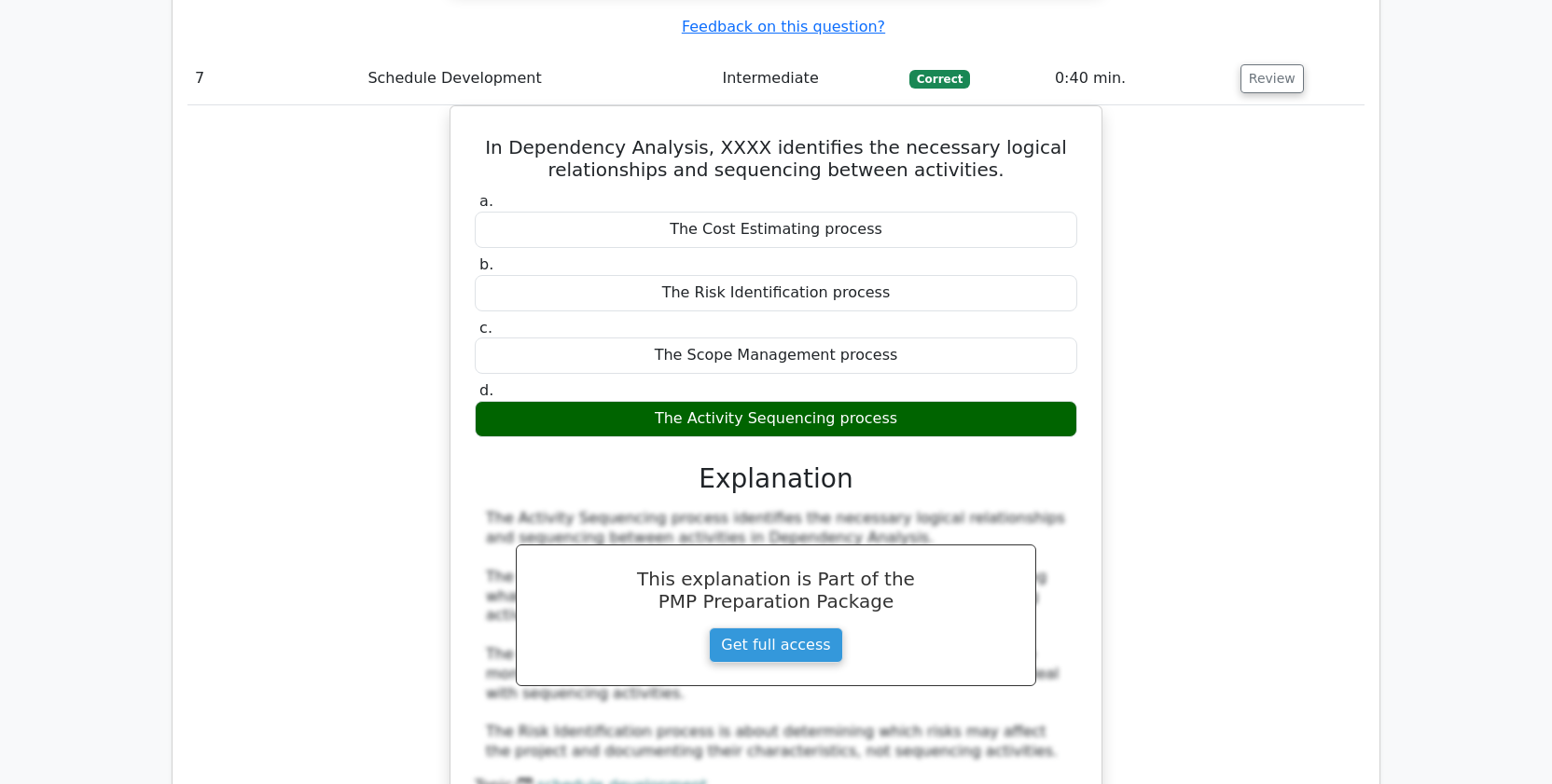
scroll to position [7590, 0]
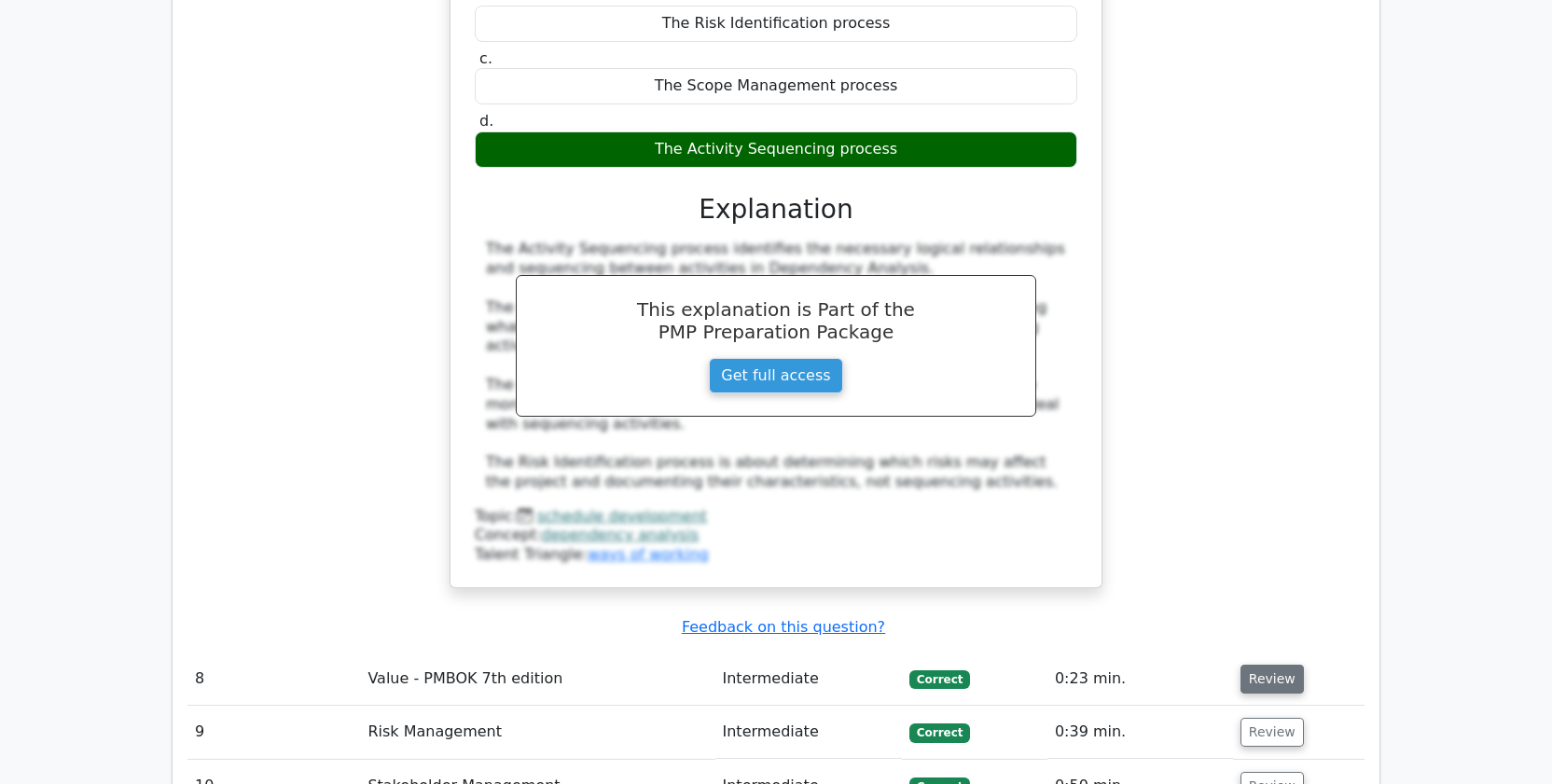
click at [1246, 665] on button "Review" at bounding box center [1272, 679] width 63 height 29
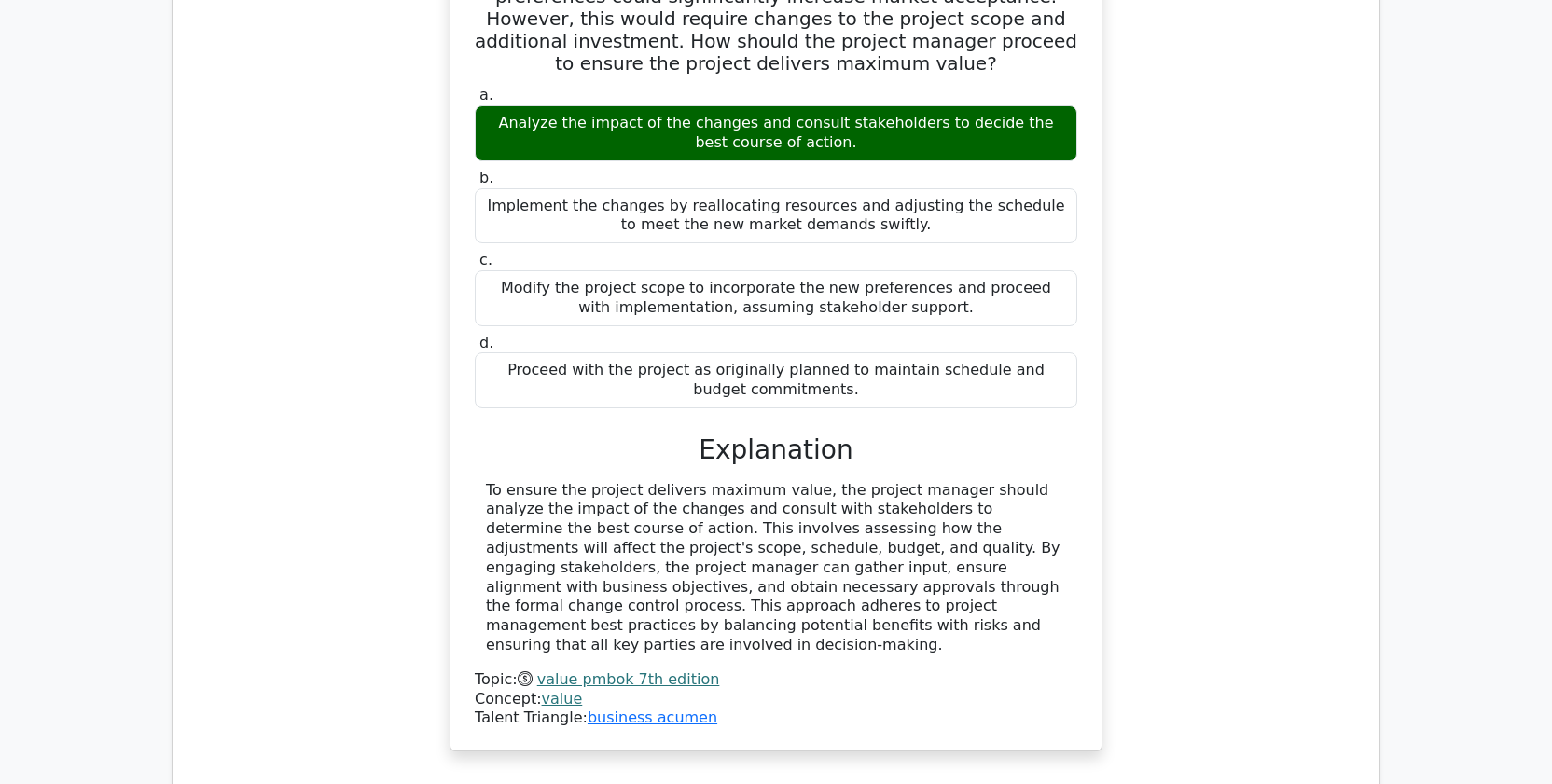
scroll to position [8508, 0]
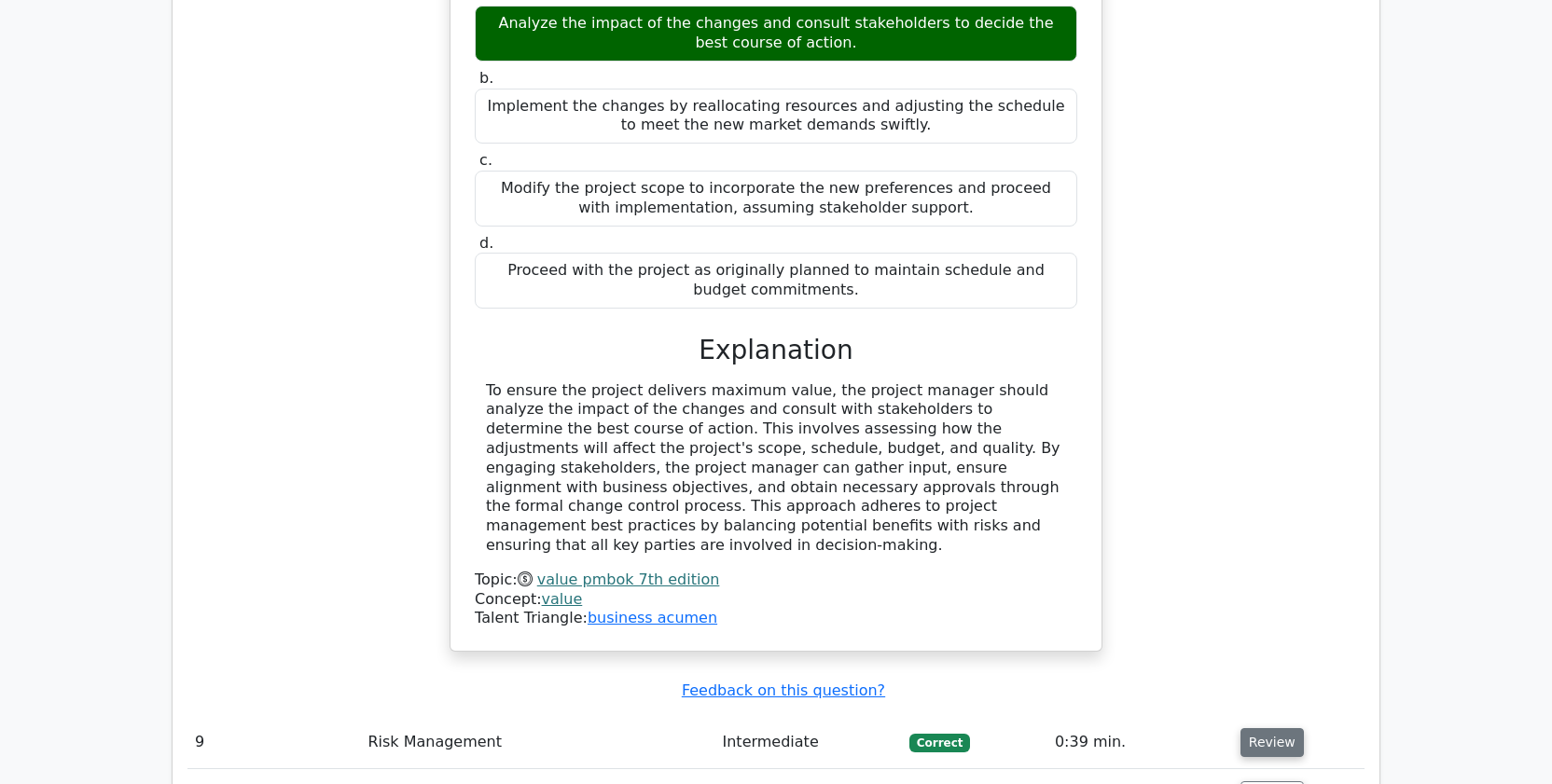
click at [1262, 729] on button "Review" at bounding box center [1272, 743] width 63 height 29
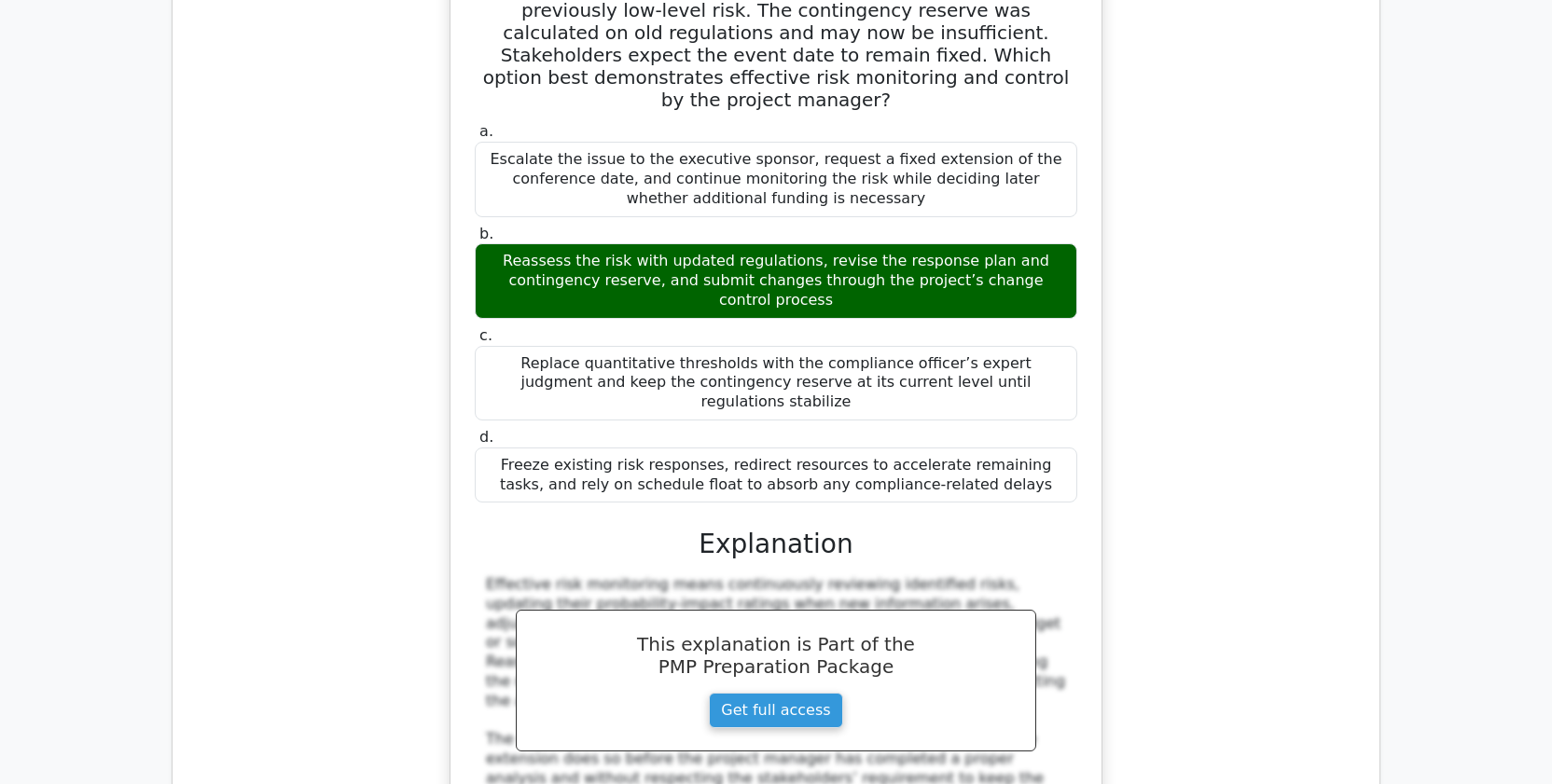
scroll to position [9769, 0]
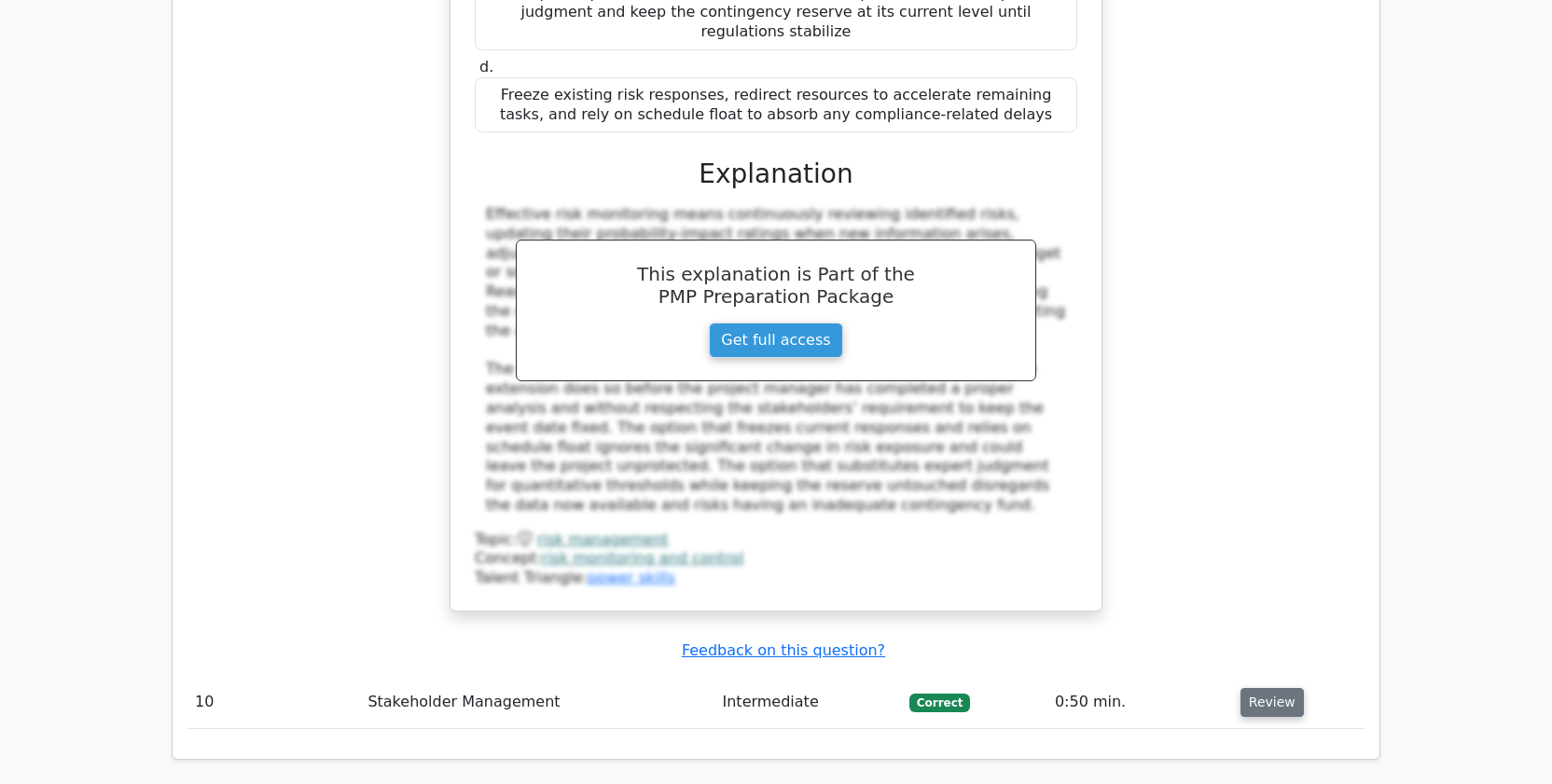
click at [1281, 689] on button "Review" at bounding box center [1272, 703] width 63 height 29
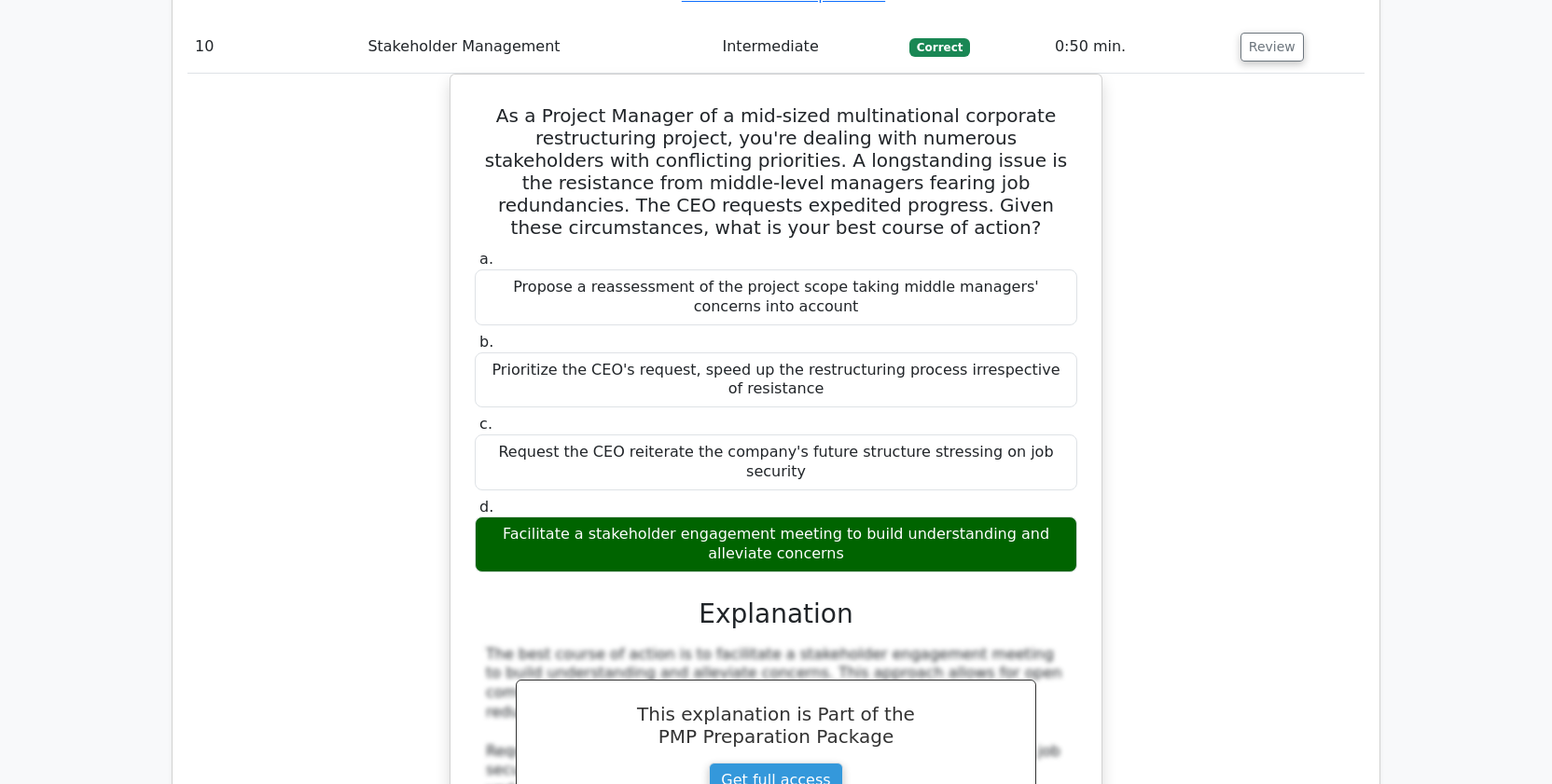
scroll to position [10518, 0]
